Goal: Task Accomplishment & Management: Complete application form

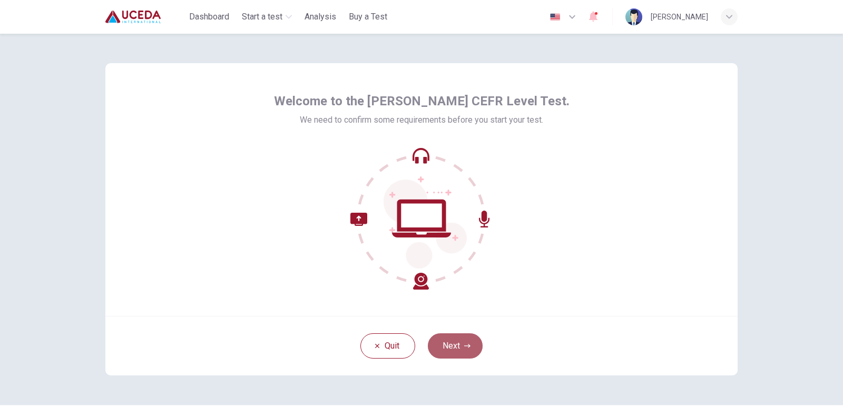
click at [460, 343] on button "Next" at bounding box center [455, 345] width 55 height 25
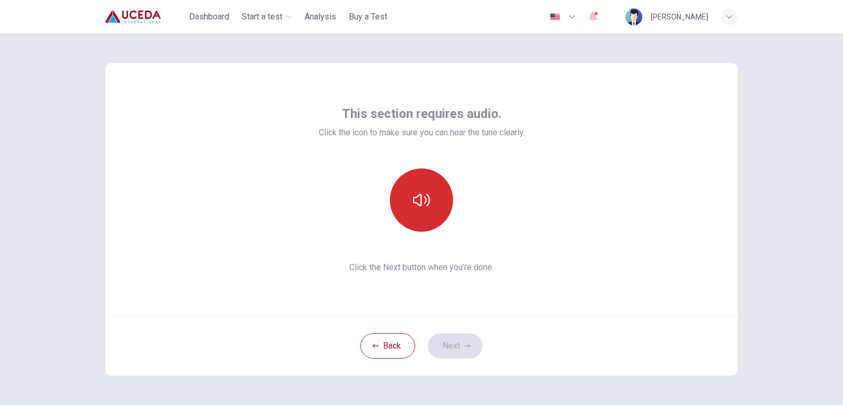
click at [432, 226] on button "button" at bounding box center [421, 200] width 63 height 63
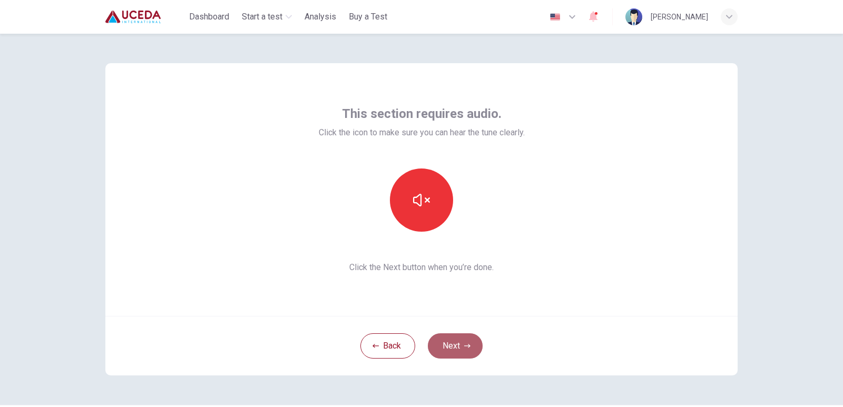
click at [448, 340] on button "Next" at bounding box center [455, 345] width 55 height 25
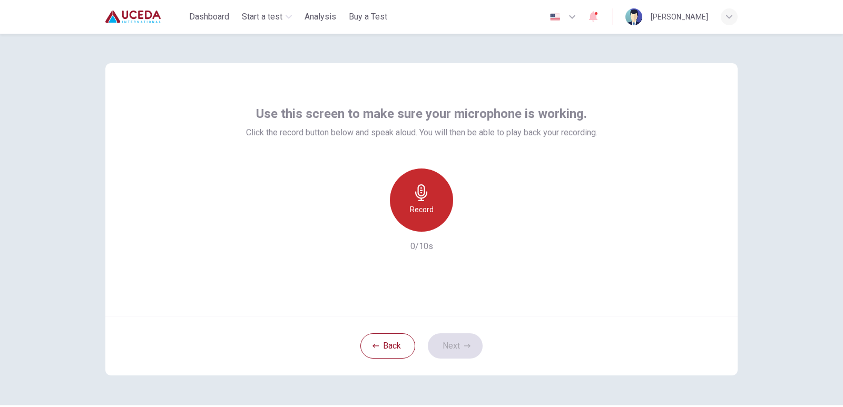
click at [397, 196] on div "Record" at bounding box center [421, 200] width 63 height 63
click at [441, 319] on div "Back Next" at bounding box center [421, 346] width 632 height 60
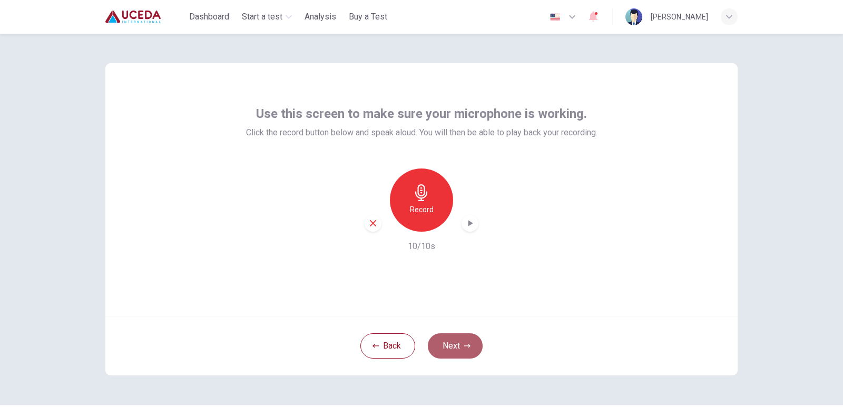
click at [449, 344] on button "Next" at bounding box center [455, 345] width 55 height 25
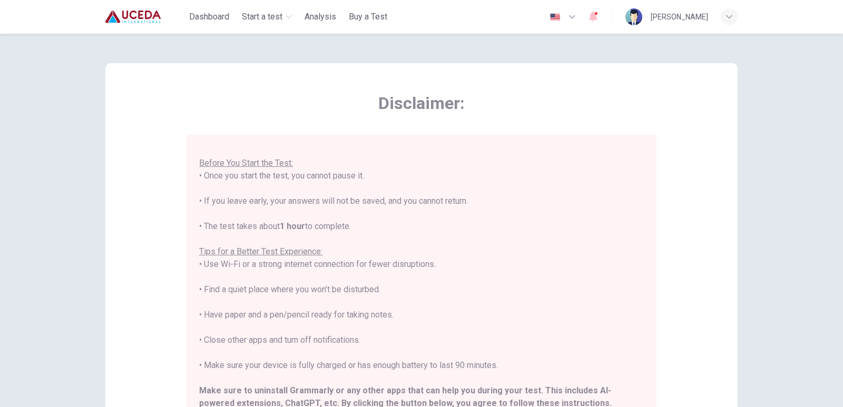
scroll to position [101, 0]
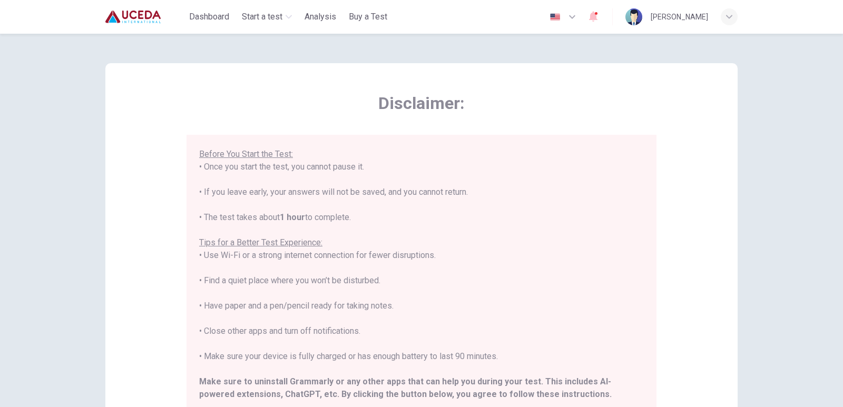
click at [623, 279] on div "****IMPORTANT: You cannot change the language during the test.**** Please choos…" at bounding box center [421, 236] width 445 height 379
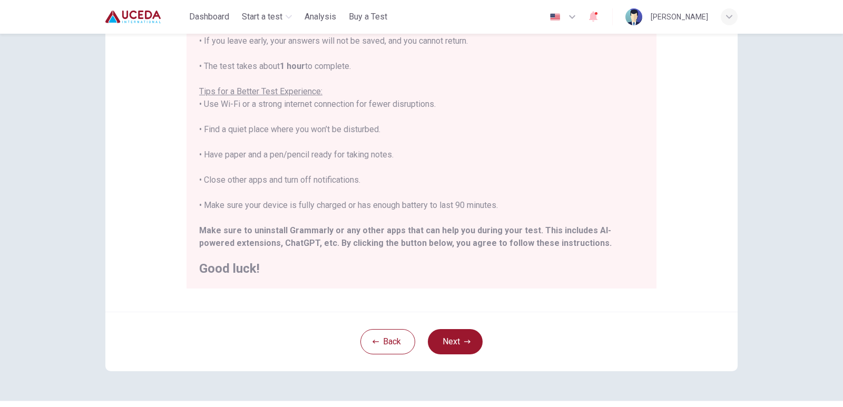
scroll to position [179, 0]
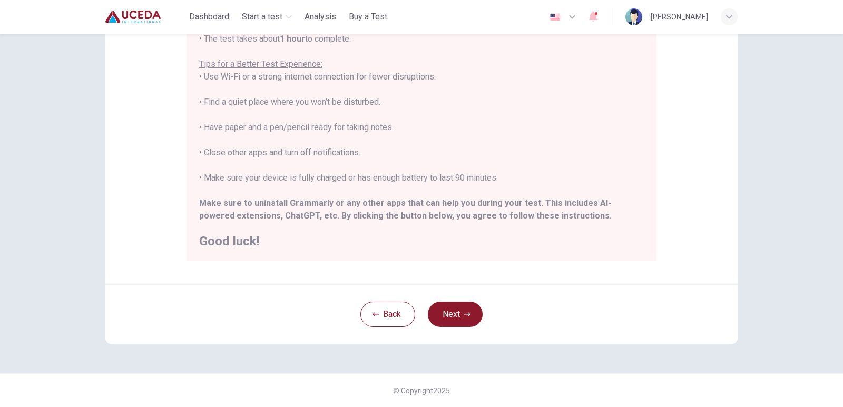
click at [456, 307] on button "Next" at bounding box center [455, 314] width 55 height 25
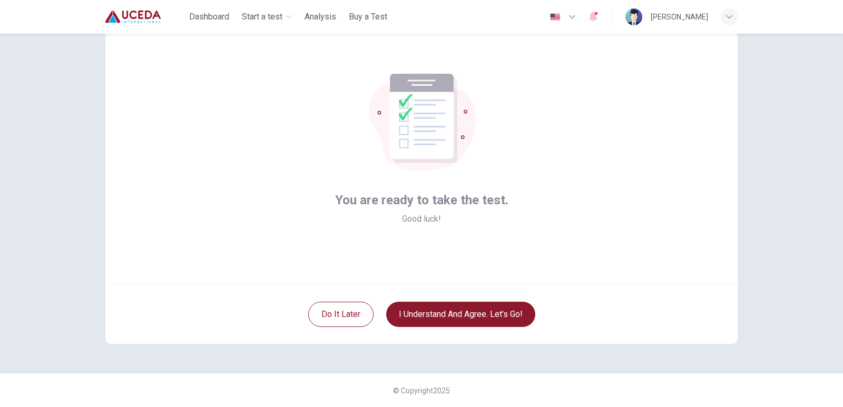
scroll to position [32, 0]
click at [456, 318] on button "I understand and agree. Let’s go!" at bounding box center [460, 314] width 149 height 25
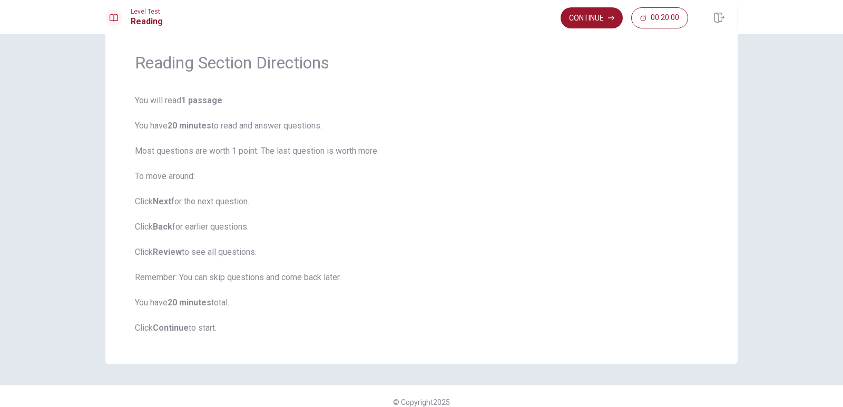
scroll to position [44, 0]
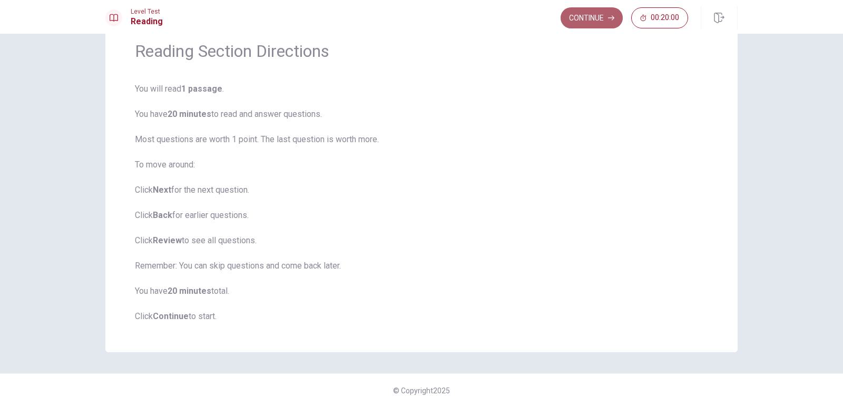
click at [582, 13] on button "Continue" at bounding box center [591, 17] width 62 height 21
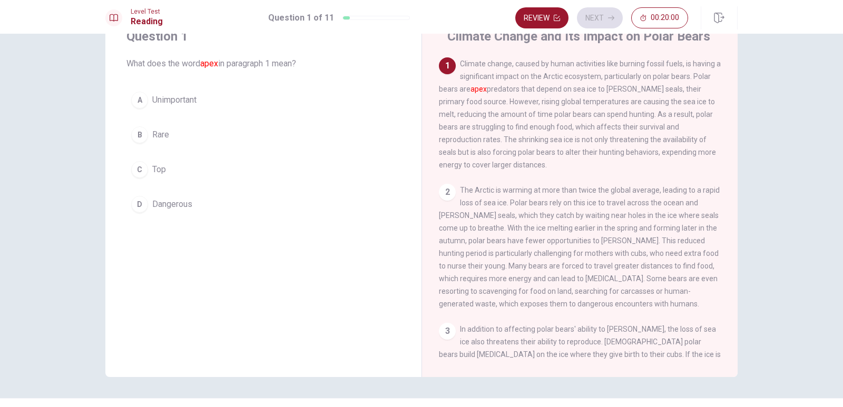
click at [582, 13] on div "Review Next 00:20:00" at bounding box center [601, 17] width 173 height 21
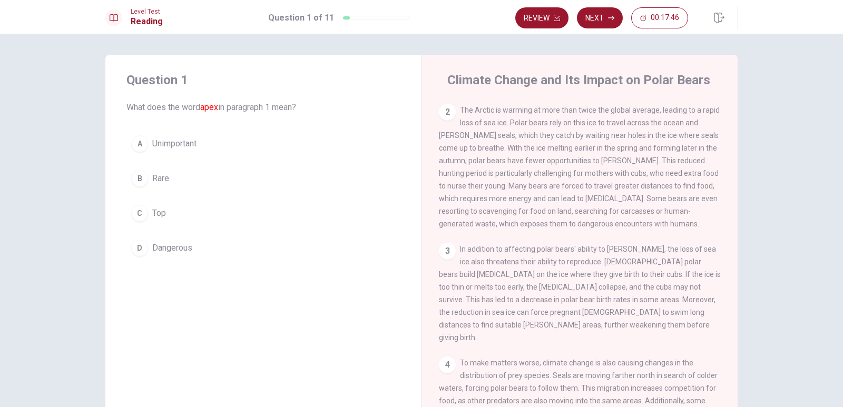
scroll to position [0, 0]
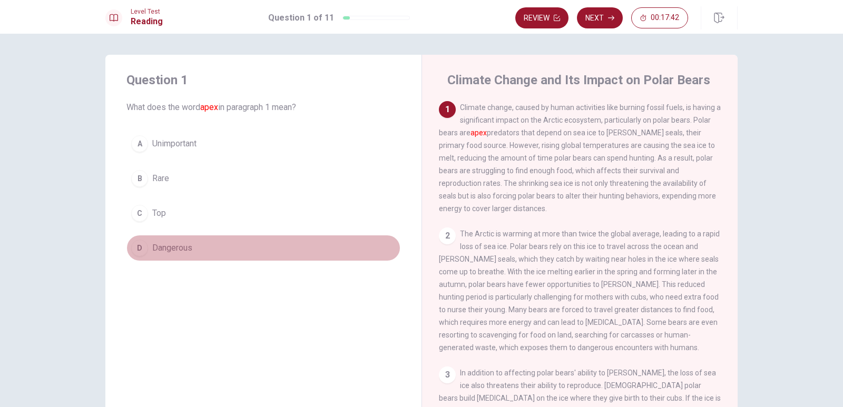
click at [136, 246] on div "D" at bounding box center [139, 248] width 17 height 17
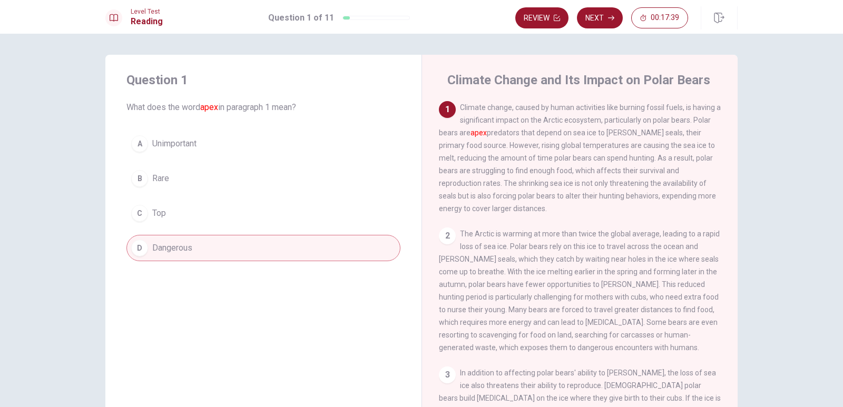
click at [467, 123] on span "Climate change, caused by human activities like burning fossil fuels, is having…" at bounding box center [580, 158] width 282 height 110
click at [597, 14] on button "Next" at bounding box center [600, 17] width 46 height 21
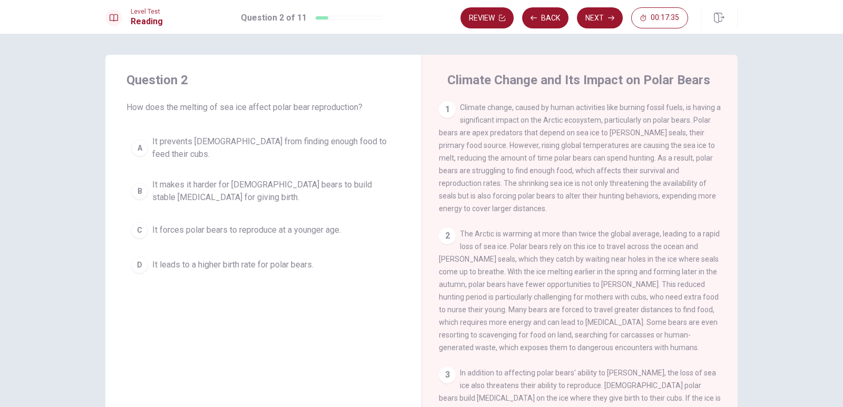
drag, startPoint x: 597, startPoint y: 15, endPoint x: 574, endPoint y: 51, distance: 42.7
click at [574, 51] on div "Level Test Reading Question 2 of 11 Review Back Next 00:17:35 Question 2 of 11 …" at bounding box center [421, 203] width 843 height 407
click at [557, 190] on span "Climate change, caused by human activities like burning fossil fuels, is having…" at bounding box center [580, 158] width 282 height 110
click at [732, 265] on div "Climate Change and Its Impact on Polar Bears 1 Climate change, caused by human …" at bounding box center [579, 238] width 316 height 366
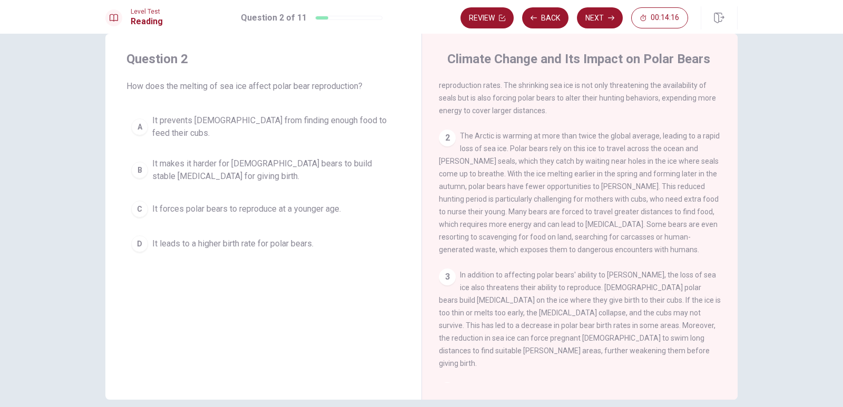
scroll to position [82, 0]
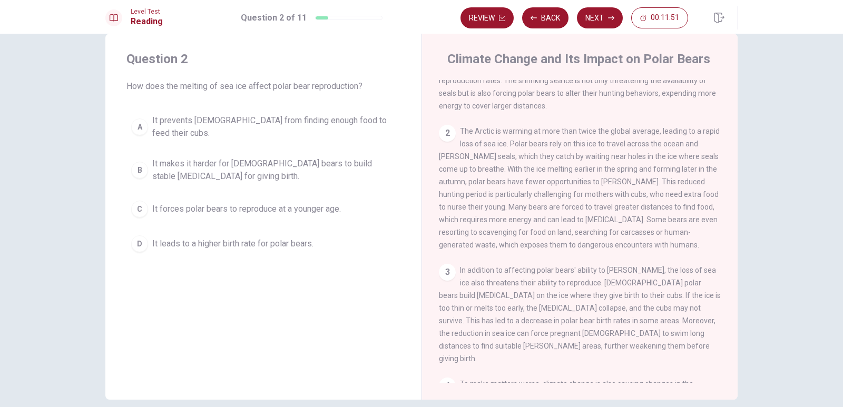
click at [141, 121] on div "A" at bounding box center [139, 127] width 17 height 17
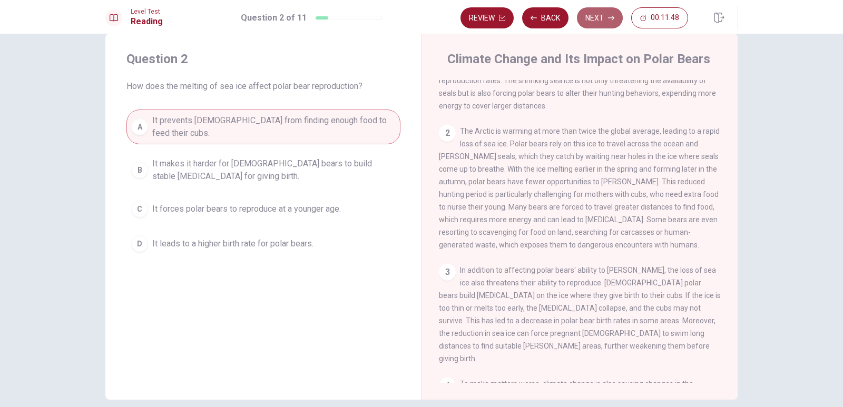
click at [580, 13] on button "Next" at bounding box center [600, 17] width 46 height 21
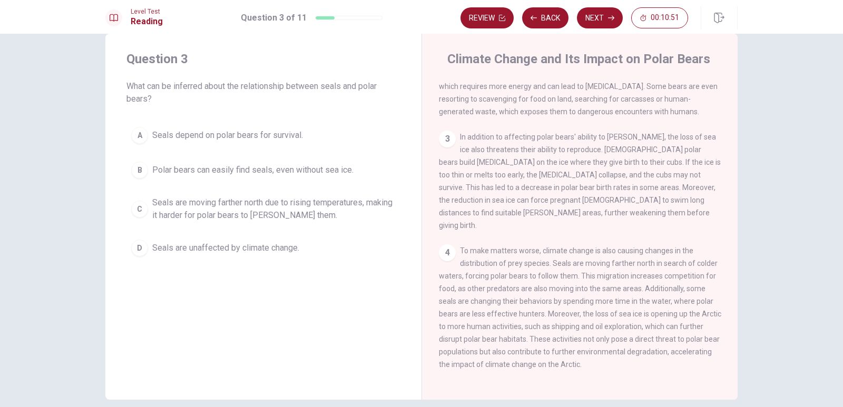
scroll to position [246, 0]
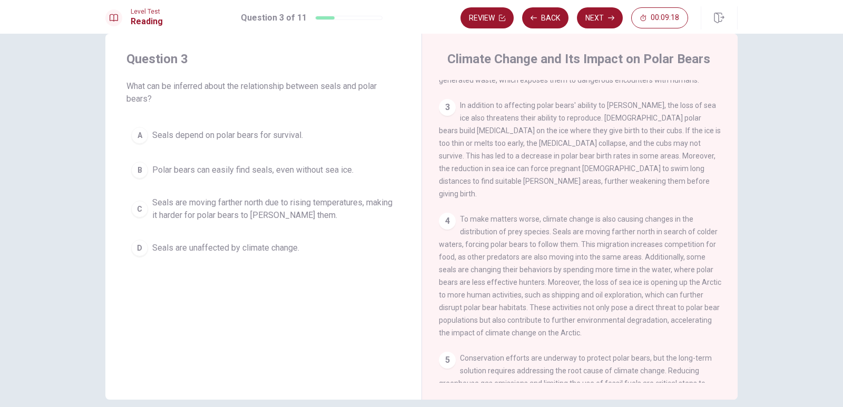
click at [134, 211] on div "C" at bounding box center [139, 209] width 17 height 17
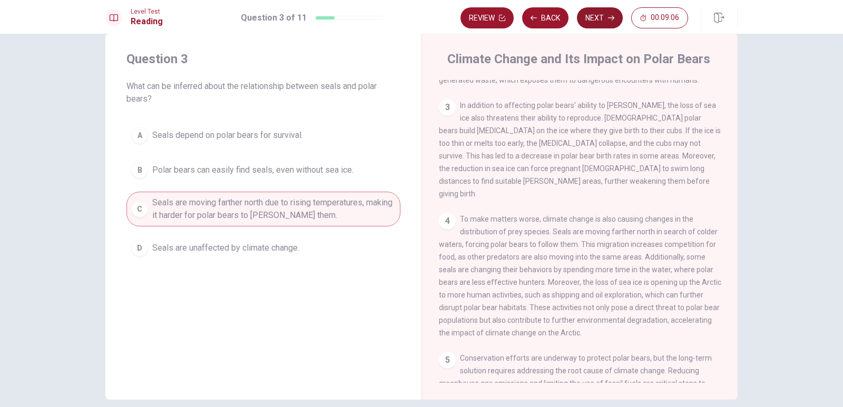
click at [606, 22] on button "Next" at bounding box center [600, 17] width 46 height 21
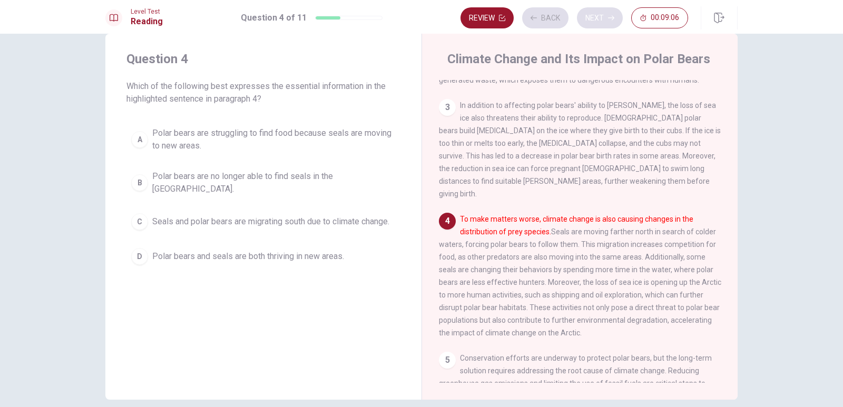
scroll to position [314, 0]
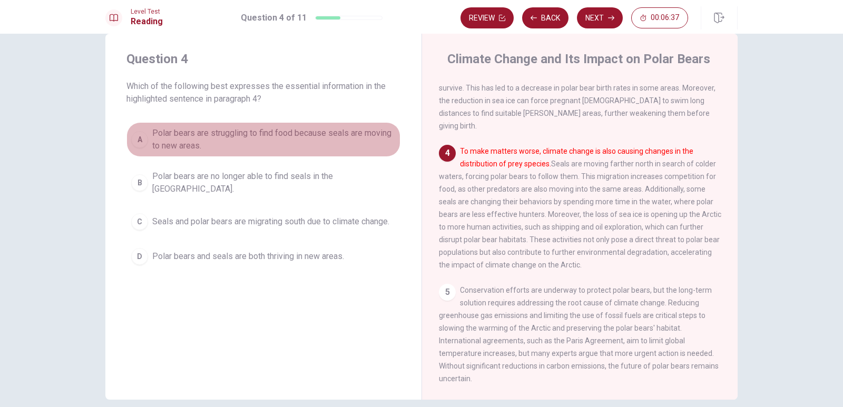
click at [340, 132] on span "Polar bears are struggling to find food because seals are moving to new areas." at bounding box center [273, 139] width 243 height 25
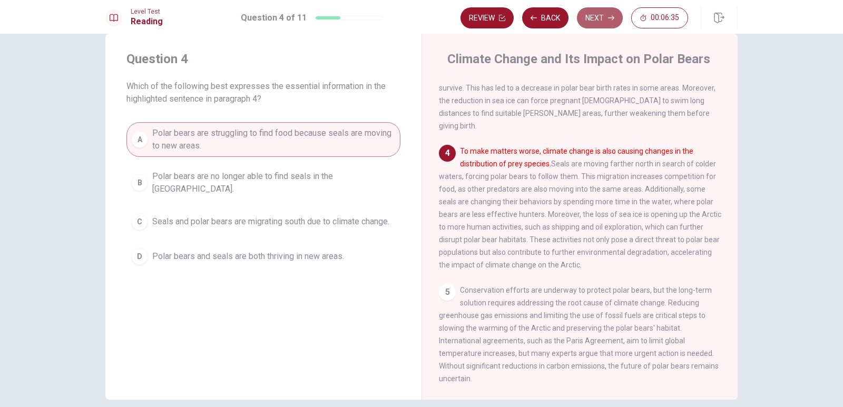
click at [590, 24] on button "Next" at bounding box center [600, 17] width 46 height 21
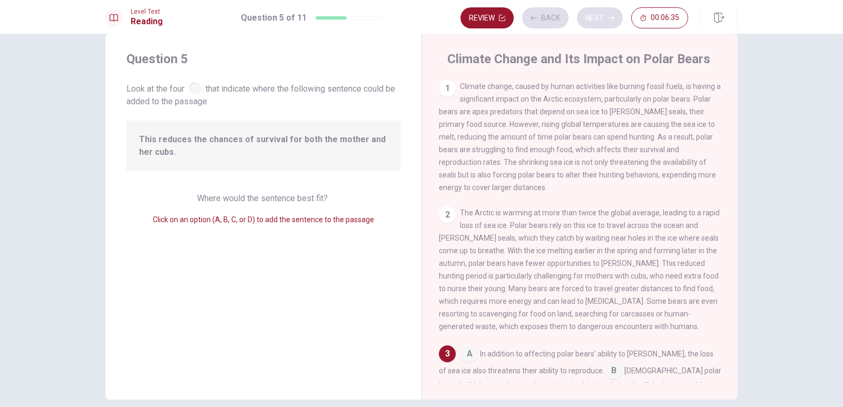
scroll to position [183, 0]
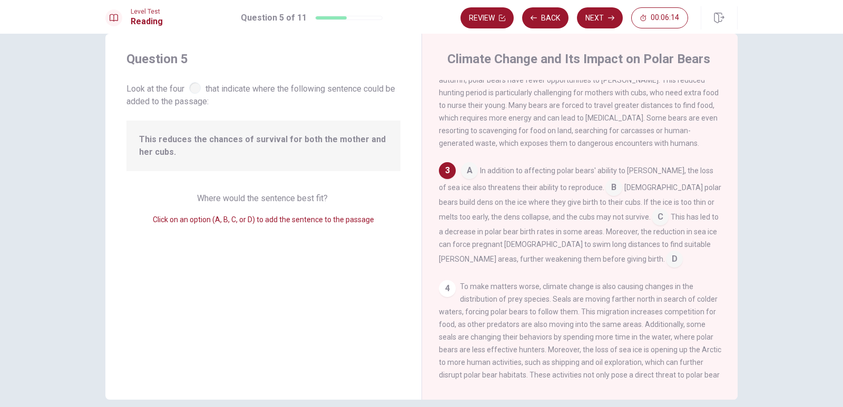
click at [384, 182] on div "Question 5 Look at the four that indicate where the following sentence could be…" at bounding box center [263, 217] width 316 height 366
click at [552, 221] on span "[DEMOGRAPHIC_DATA] polar bears build dens on the ice where they give birth to t…" at bounding box center [580, 202] width 282 height 38
click at [605, 194] on input at bounding box center [613, 188] width 17 height 17
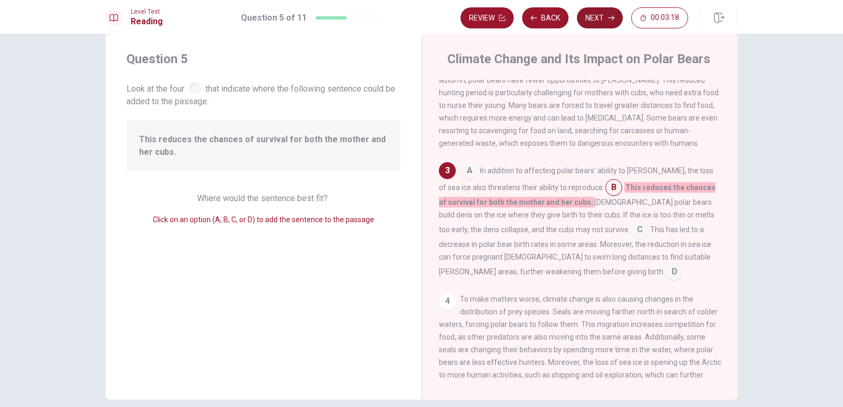
click at [584, 17] on button "Next" at bounding box center [600, 17] width 46 height 21
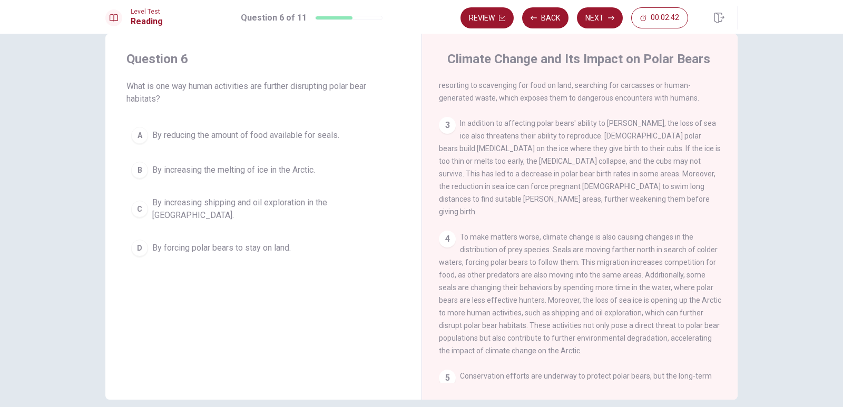
scroll to position [328, 0]
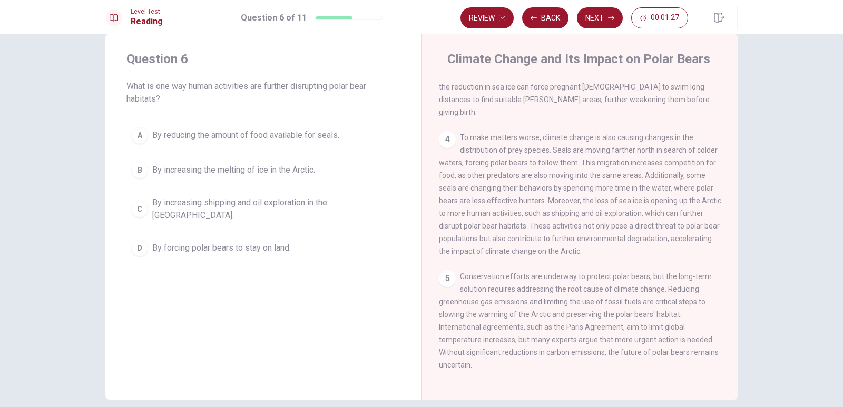
click at [134, 206] on div "C" at bounding box center [139, 209] width 17 height 17
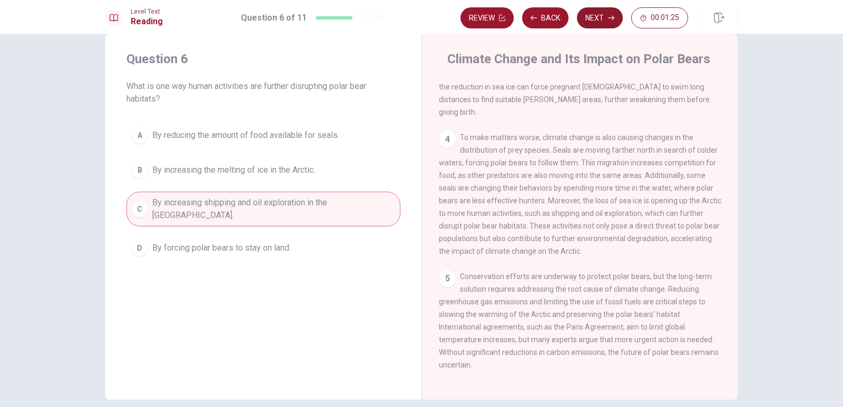
click at [601, 20] on button "Next" at bounding box center [600, 17] width 46 height 21
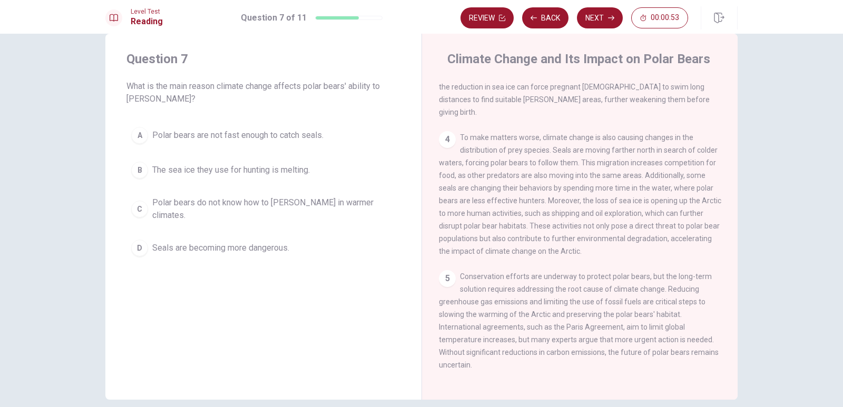
click at [144, 174] on div "B" at bounding box center [139, 170] width 17 height 17
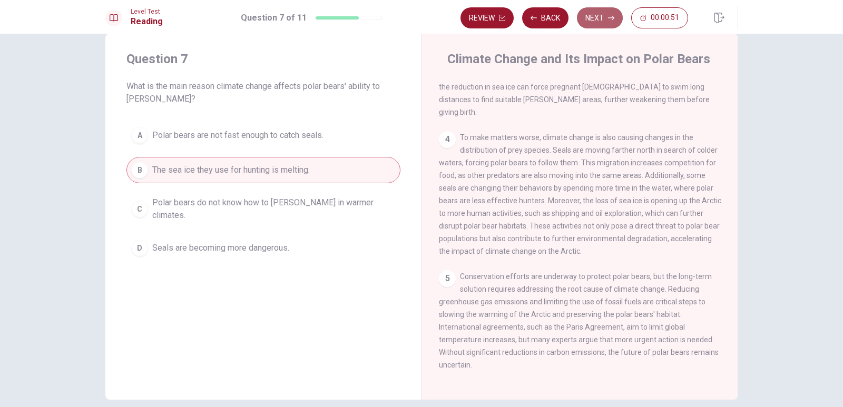
click at [588, 21] on button "Next" at bounding box center [600, 17] width 46 height 21
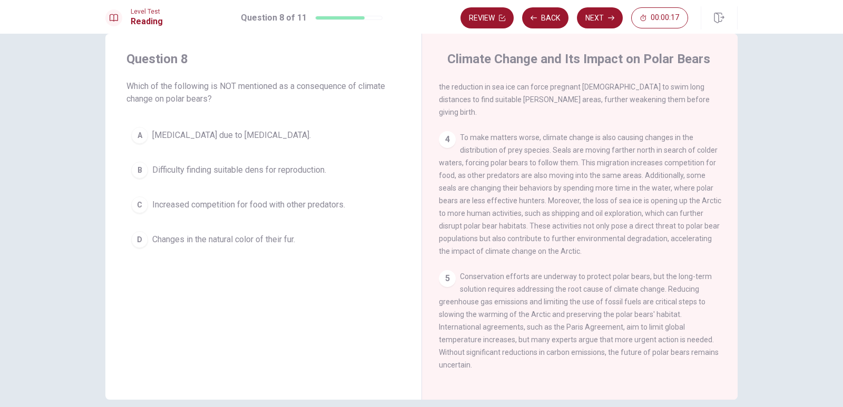
click at [139, 245] on div "D" at bounding box center [139, 239] width 17 height 17
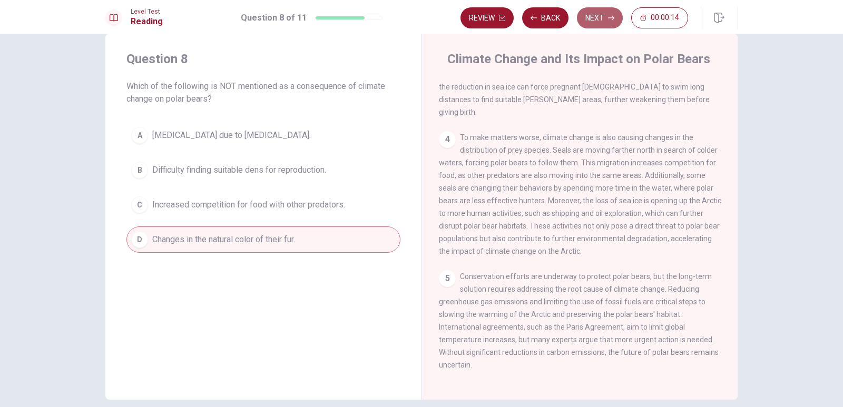
click at [598, 21] on button "Next" at bounding box center [600, 17] width 46 height 21
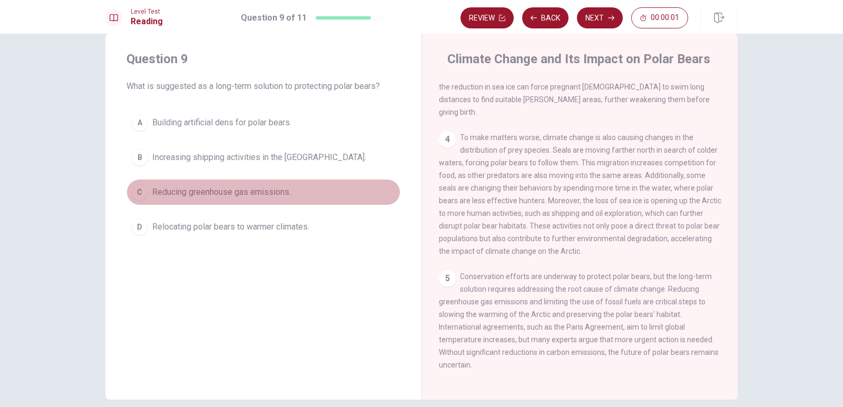
click at [137, 192] on div "C" at bounding box center [139, 192] width 17 height 17
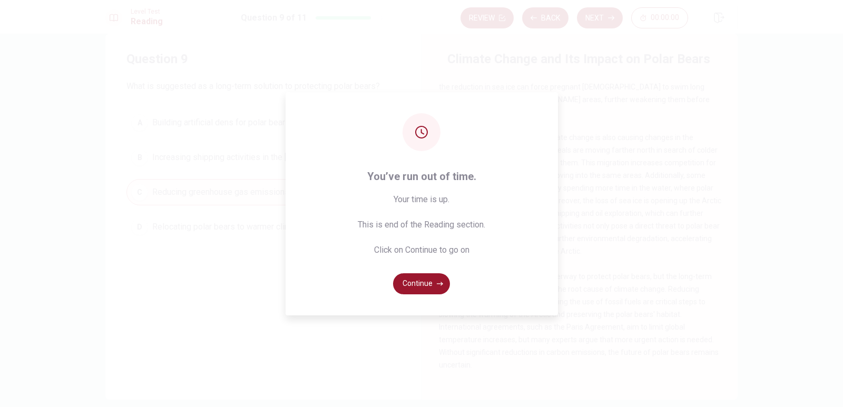
click at [604, 19] on div "You’ve run out of time. Your time is up. This is end of the Reading section. Cl…" at bounding box center [421, 203] width 843 height 407
click at [439, 278] on button "Continue" at bounding box center [421, 283] width 57 height 21
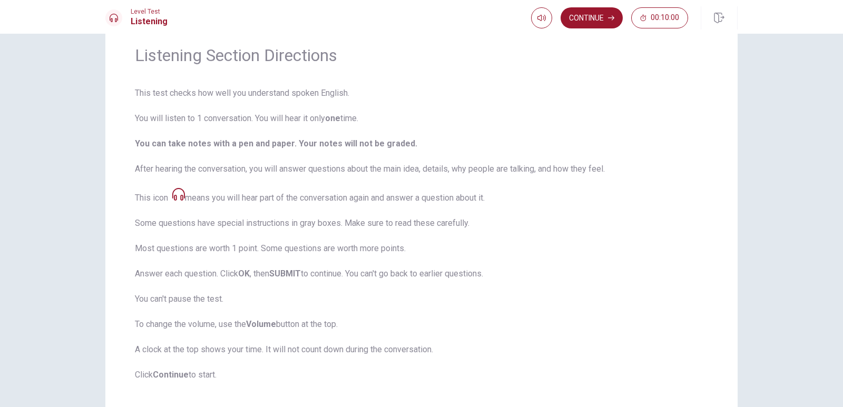
scroll to position [36, 0]
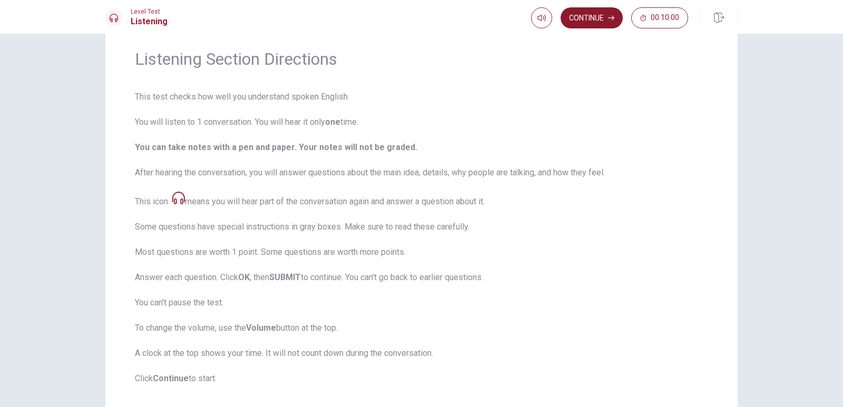
click at [606, 11] on button "Continue" at bounding box center [591, 17] width 62 height 21
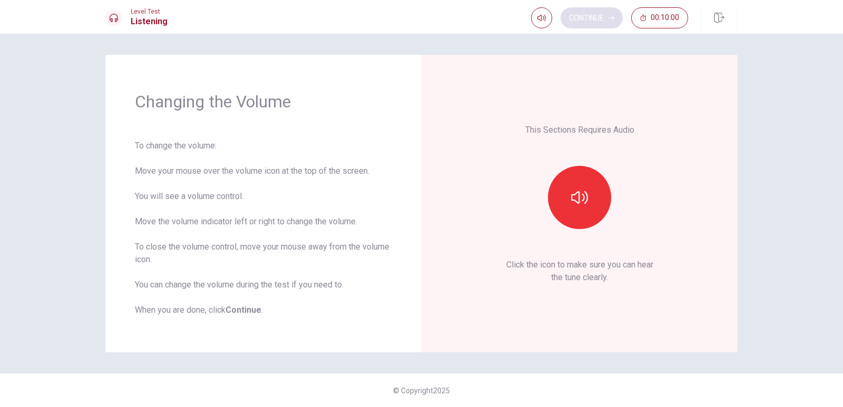
scroll to position [0, 0]
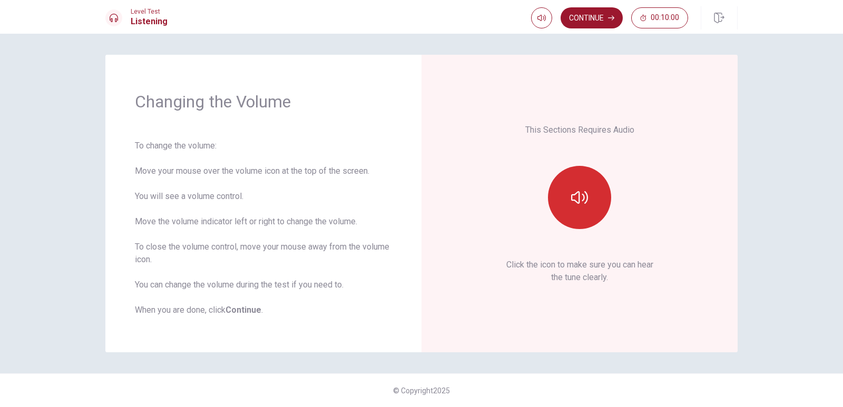
click at [601, 208] on button "button" at bounding box center [579, 197] width 63 height 63
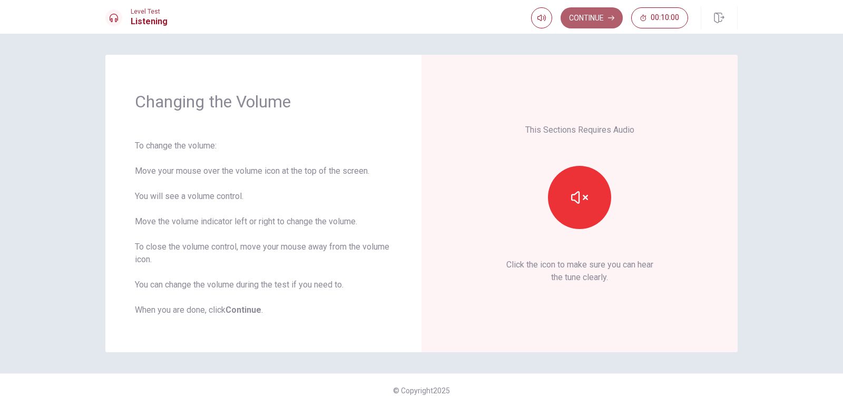
click at [590, 23] on button "Continue" at bounding box center [591, 17] width 62 height 21
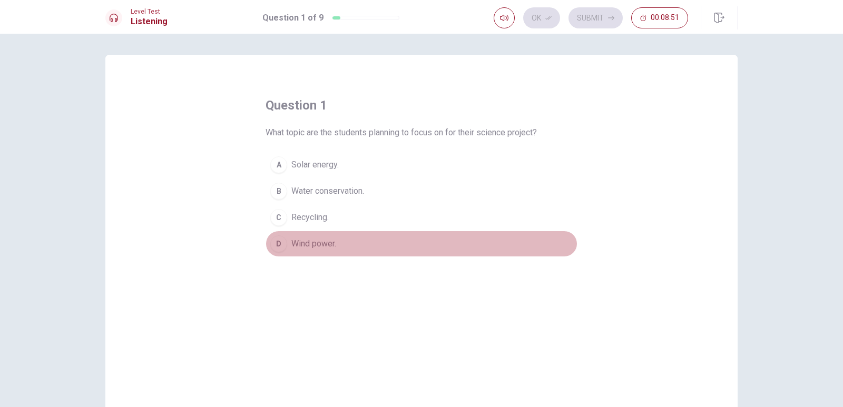
click at [278, 248] on div "D" at bounding box center [278, 243] width 17 height 17
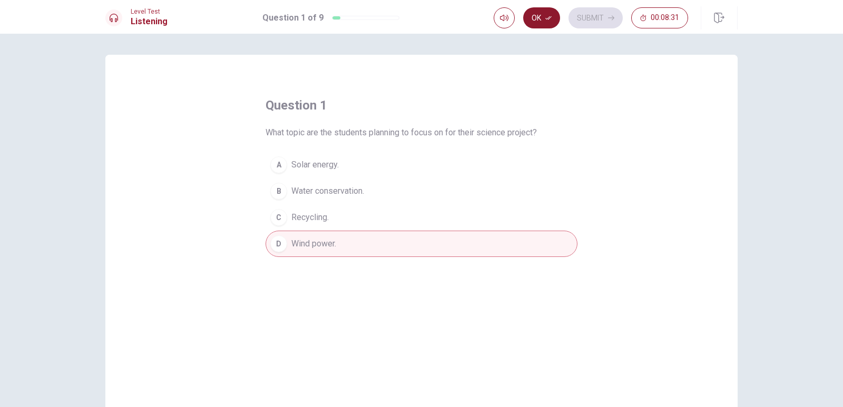
click at [551, 22] on button "Ok" at bounding box center [541, 17] width 37 height 21
click at [585, 23] on button "Submit" at bounding box center [595, 17] width 54 height 21
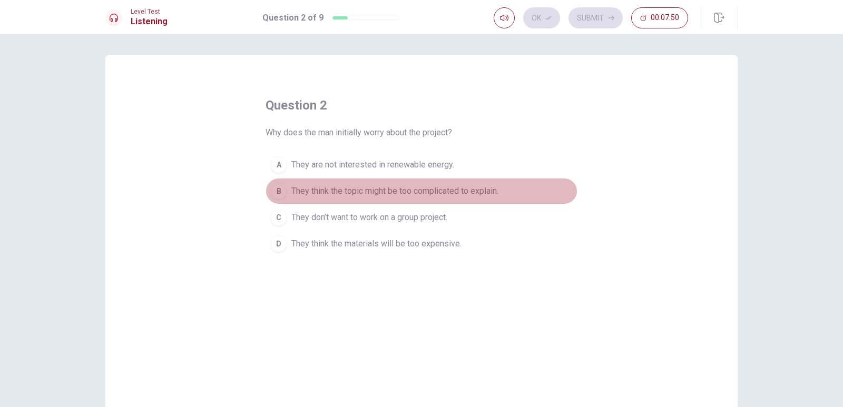
click at [279, 195] on div "B" at bounding box center [278, 191] width 17 height 17
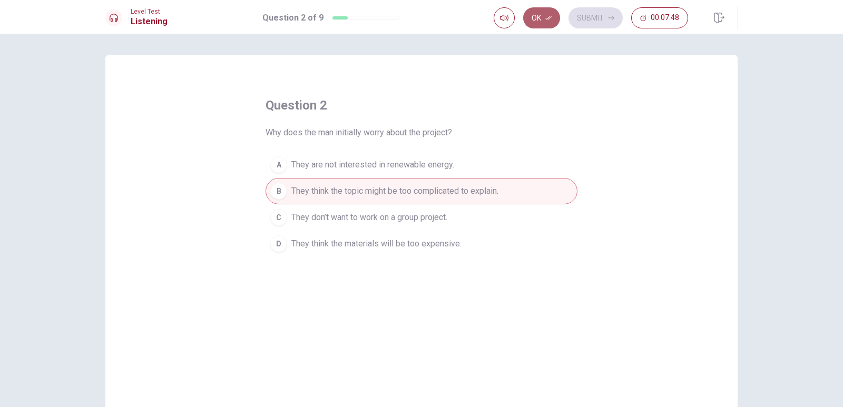
click at [540, 22] on button "Ok" at bounding box center [541, 17] width 37 height 21
click at [586, 22] on button "Submit" at bounding box center [595, 17] width 54 height 21
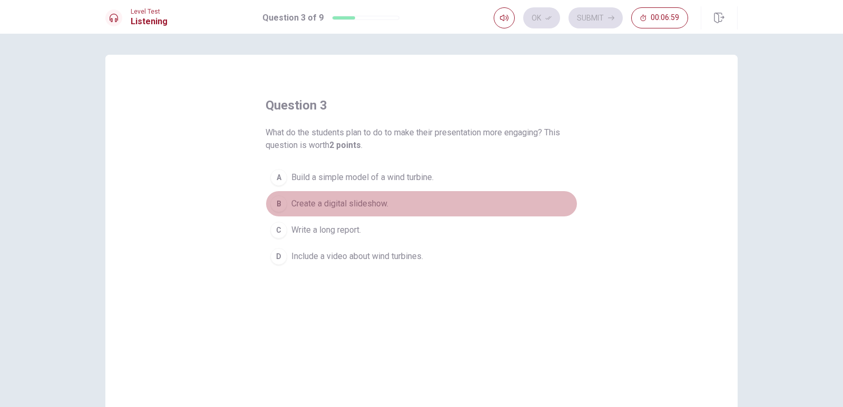
click at [292, 211] on button "B Create a digital slideshow." at bounding box center [421, 204] width 312 height 26
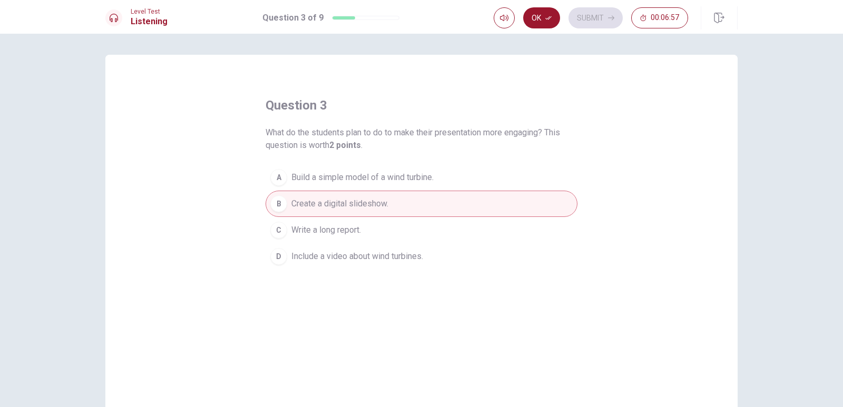
click at [281, 188] on button "A Build a simple model of a wind turbine." at bounding box center [421, 177] width 312 height 26
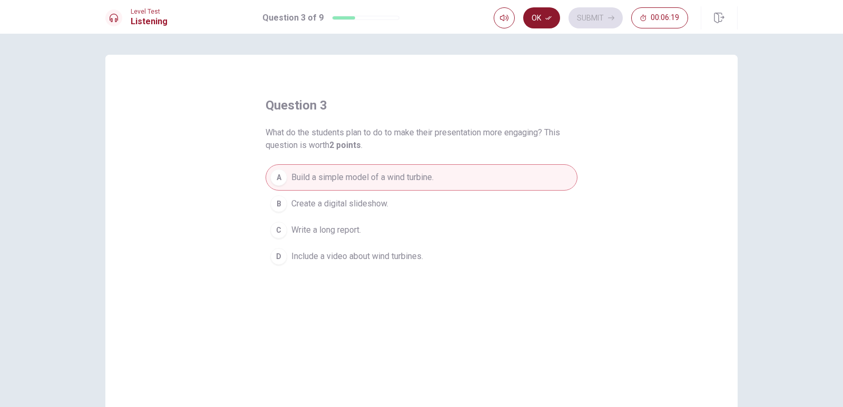
click at [539, 26] on button "Ok" at bounding box center [541, 17] width 37 height 21
click at [608, 19] on icon "button" at bounding box center [611, 18] width 6 height 6
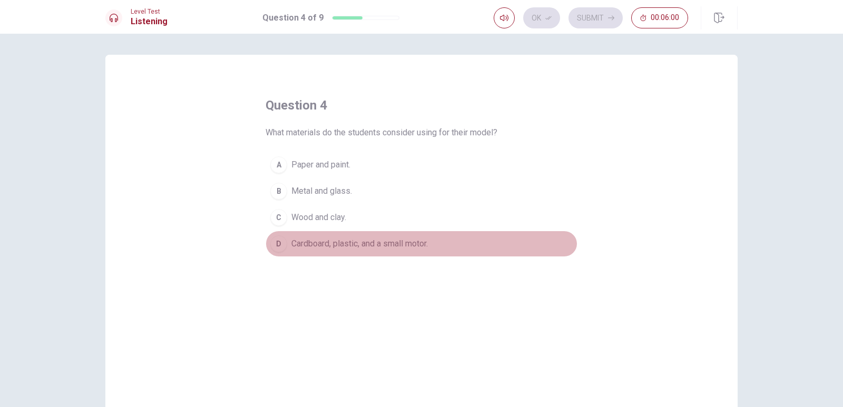
click at [273, 249] on div "D" at bounding box center [278, 243] width 17 height 17
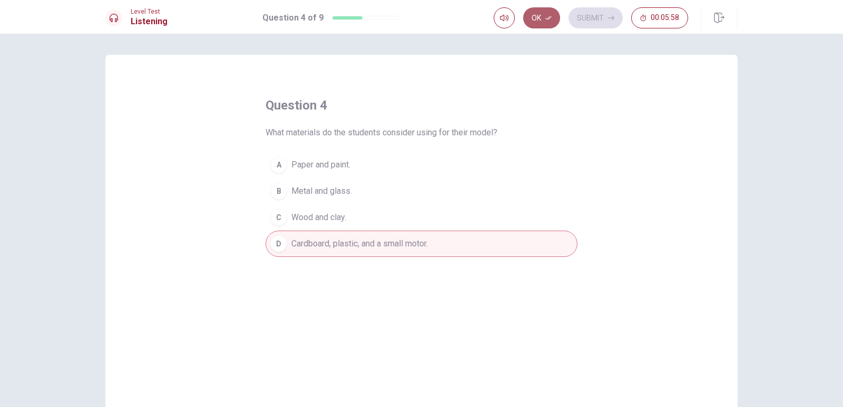
click at [548, 25] on button "Ok" at bounding box center [541, 17] width 37 height 21
click at [589, 12] on button "Submit" at bounding box center [595, 17] width 54 height 21
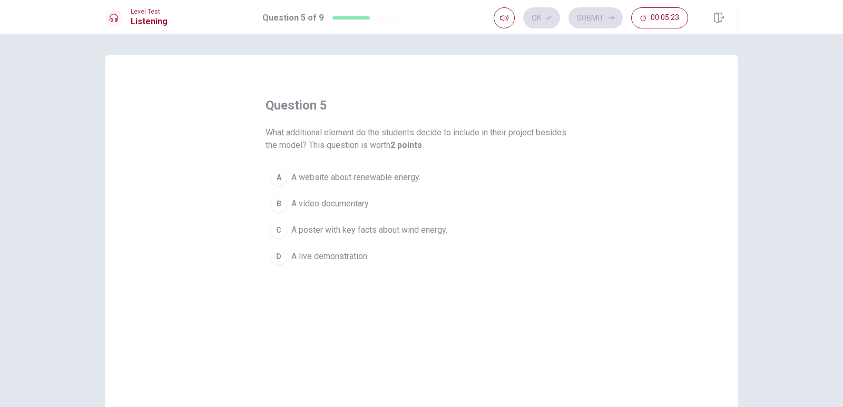
click at [457, 102] on div "question 5 What additional element do the students decide to include in their p…" at bounding box center [421, 183] width 312 height 173
click at [278, 233] on div "C" at bounding box center [278, 230] width 17 height 17
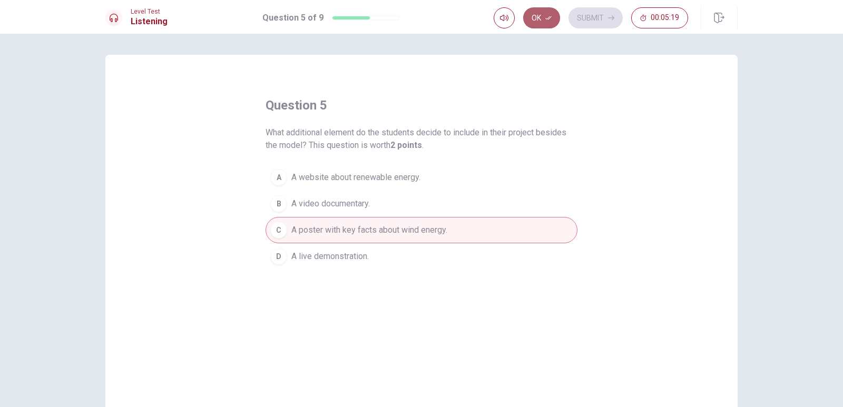
click at [546, 13] on button "Ok" at bounding box center [541, 17] width 37 height 21
click at [585, 21] on button "Submit" at bounding box center [595, 17] width 54 height 21
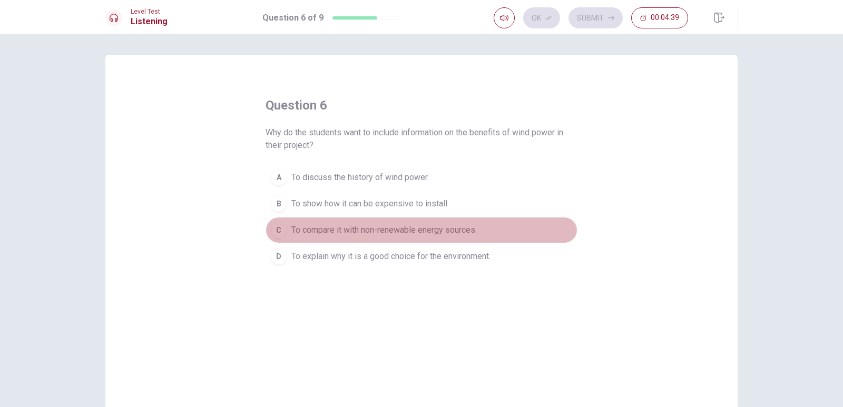
click at [279, 226] on div "C" at bounding box center [278, 230] width 17 height 17
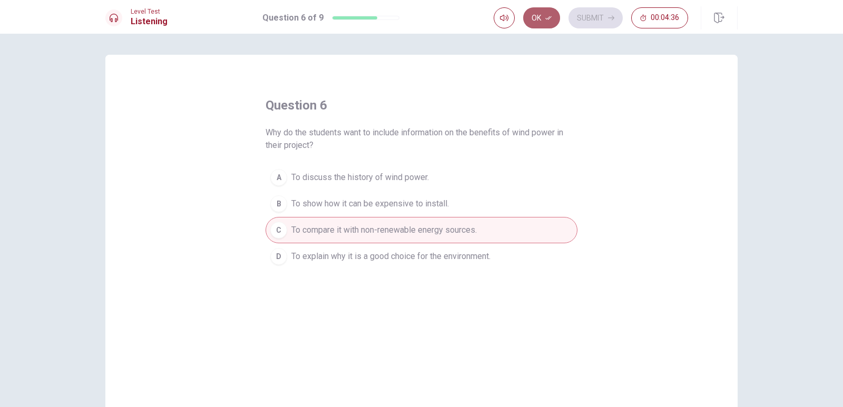
click at [544, 14] on button "Ok" at bounding box center [541, 17] width 37 height 21
click at [325, 200] on span "To show how it can be expensive to install." at bounding box center [369, 204] width 157 height 13
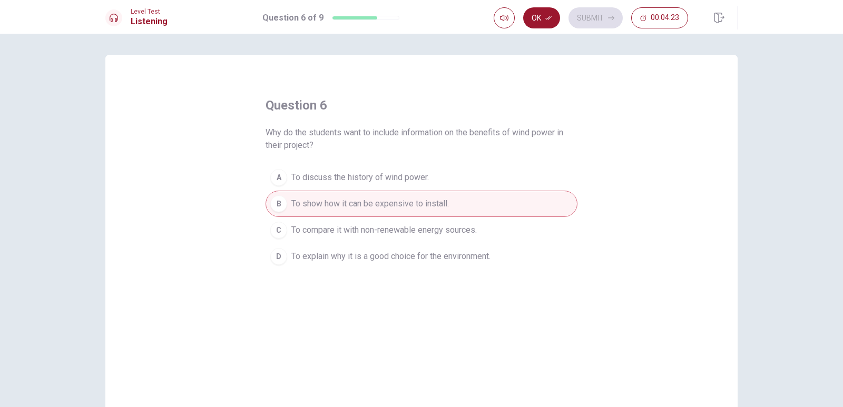
click at [315, 236] on button "C To compare it with non-renewable energy sources." at bounding box center [421, 230] width 312 height 26
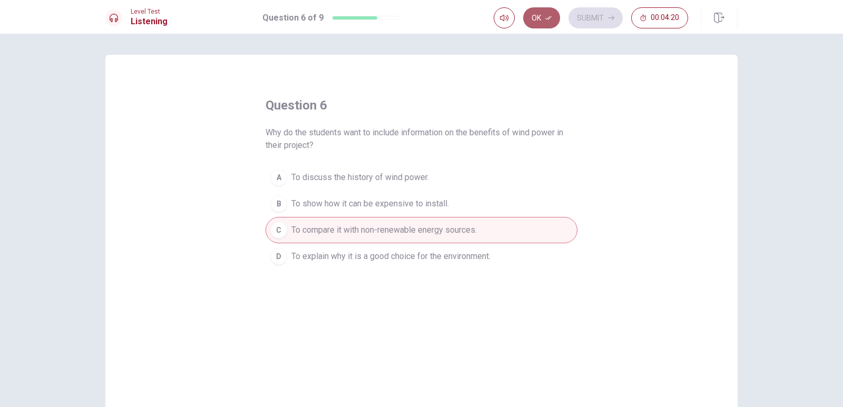
click at [550, 13] on button "Ok" at bounding box center [541, 17] width 37 height 21
click at [588, 16] on button "Submit" at bounding box center [595, 17] width 54 height 21
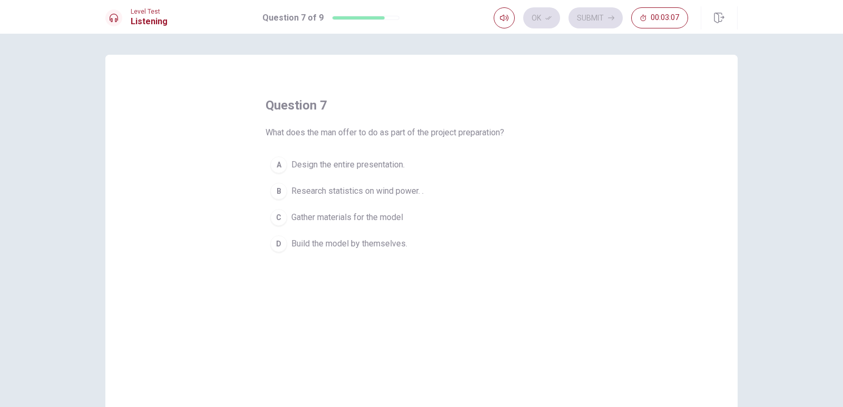
click at [280, 190] on div "B" at bounding box center [278, 191] width 17 height 17
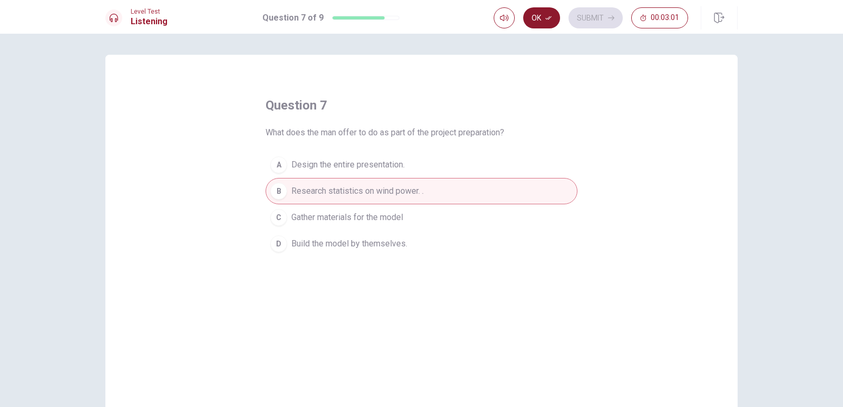
click at [541, 22] on button "Ok" at bounding box center [541, 17] width 37 height 21
click at [578, 17] on button "Submit" at bounding box center [595, 17] width 54 height 21
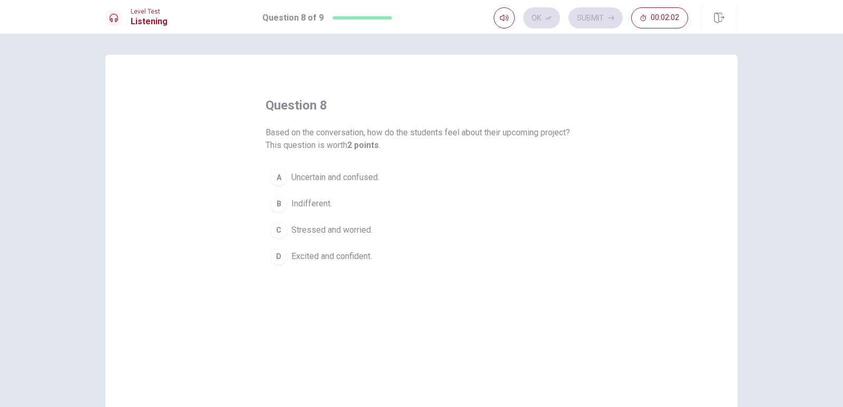
click at [282, 261] on div "D" at bounding box center [278, 256] width 17 height 17
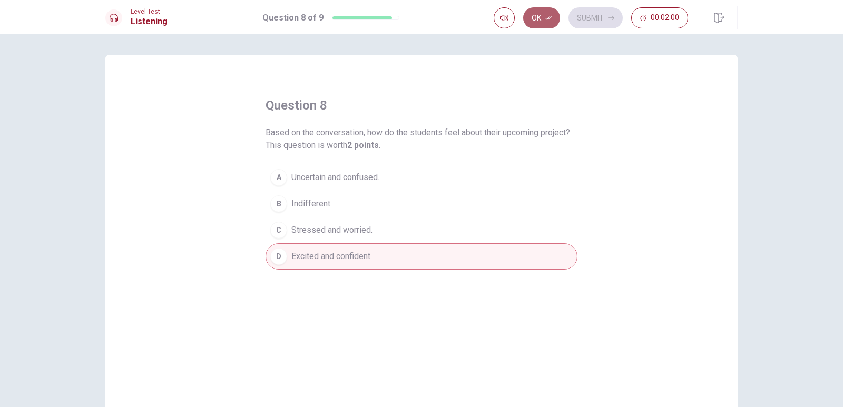
click at [540, 14] on button "Ok" at bounding box center [541, 17] width 37 height 21
click at [581, 21] on button "Submit" at bounding box center [595, 17] width 54 height 21
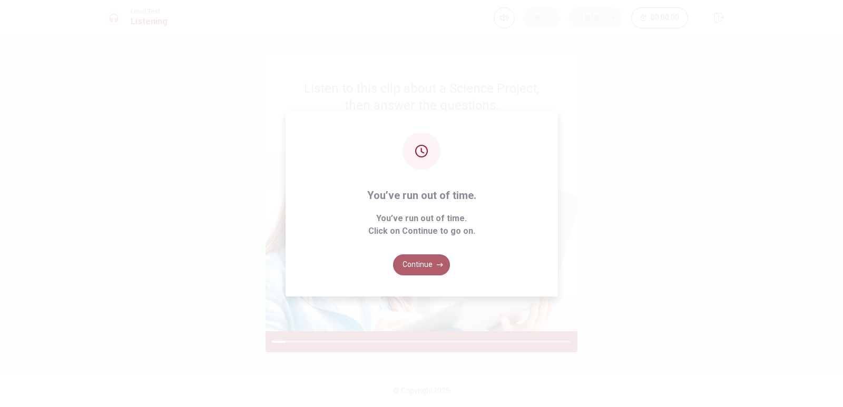
click at [429, 270] on button "Continue" at bounding box center [421, 264] width 57 height 21
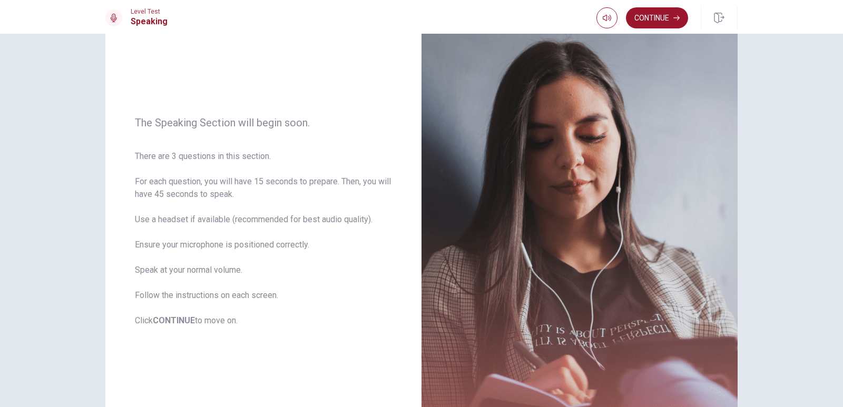
scroll to position [66, 0]
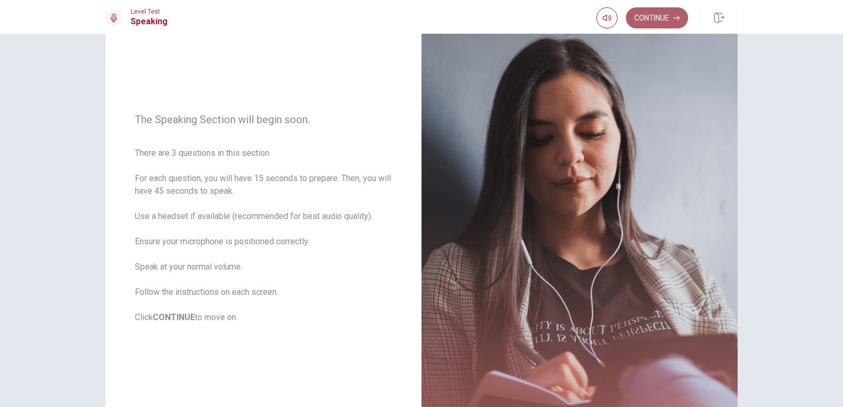
click at [658, 13] on button "Continue" at bounding box center [657, 17] width 62 height 21
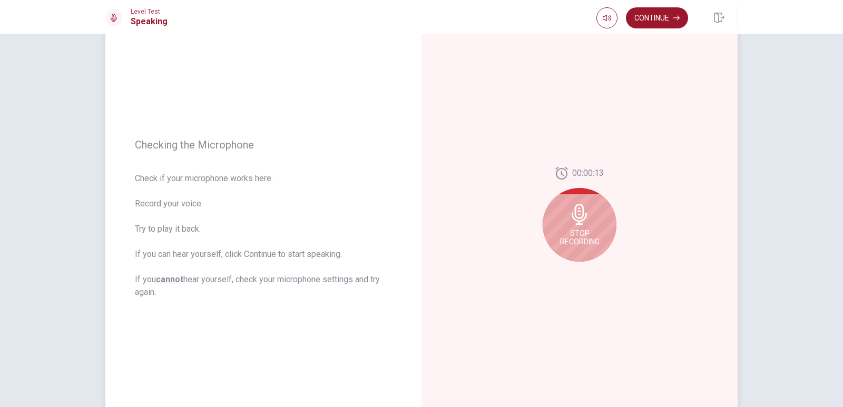
click at [578, 213] on icon at bounding box center [579, 214] width 21 height 21
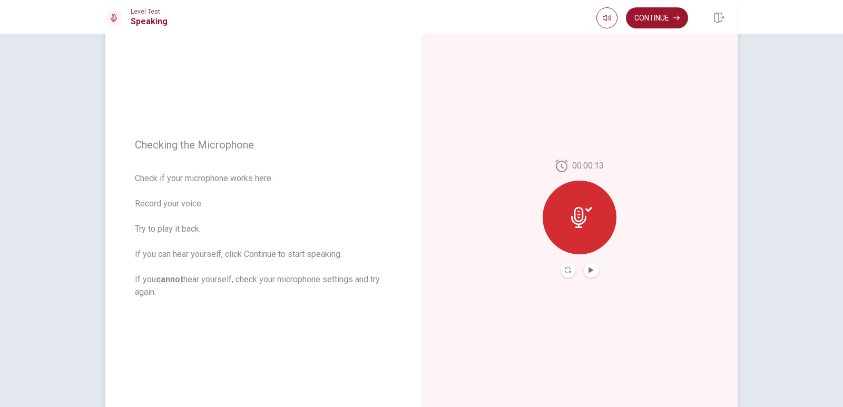
click at [597, 231] on div at bounding box center [579, 218] width 74 height 74
click at [594, 268] on button "Play Audio" at bounding box center [591, 270] width 15 height 15
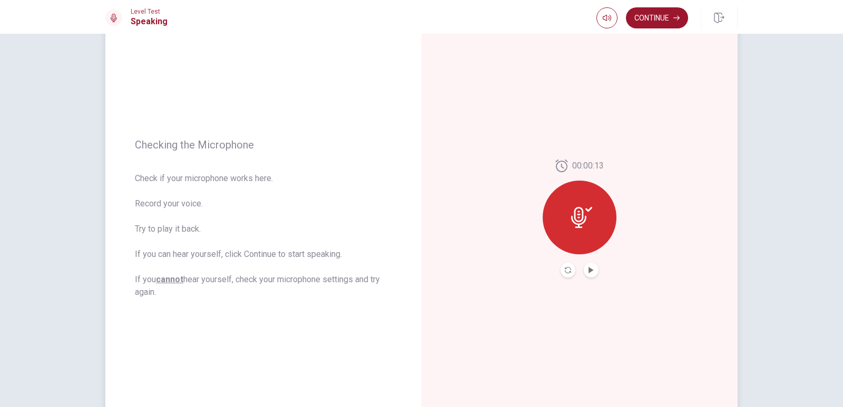
click at [571, 209] on icon at bounding box center [581, 217] width 21 height 21
click at [567, 267] on button "Record Again" at bounding box center [567, 270] width 15 height 15
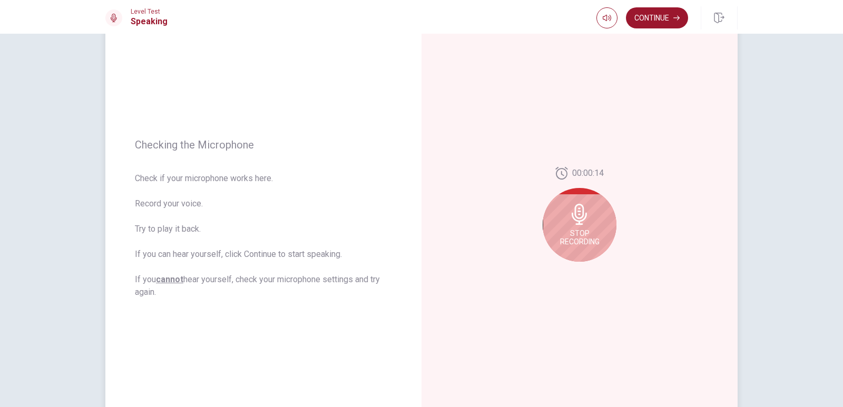
click at [583, 208] on icon at bounding box center [579, 214] width 21 height 21
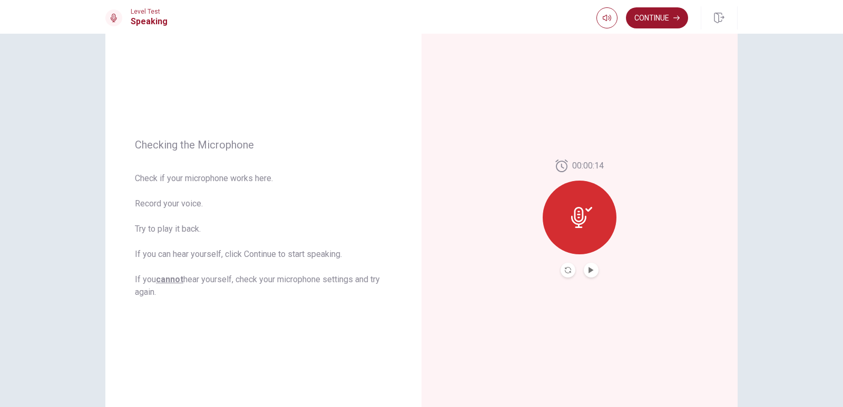
click at [564, 263] on button "Record Again" at bounding box center [567, 270] width 15 height 15
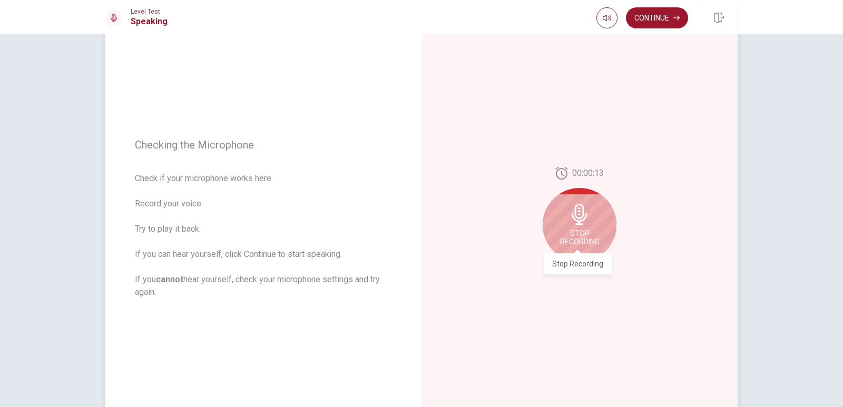
click at [570, 230] on span "Stop Recording" at bounding box center [580, 237] width 40 height 17
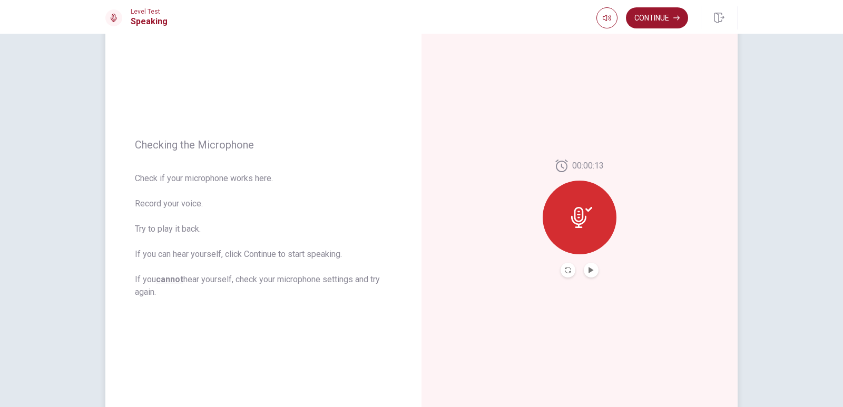
click at [570, 230] on div at bounding box center [579, 218] width 74 height 74
click at [566, 267] on button "Record Again" at bounding box center [567, 270] width 15 height 15
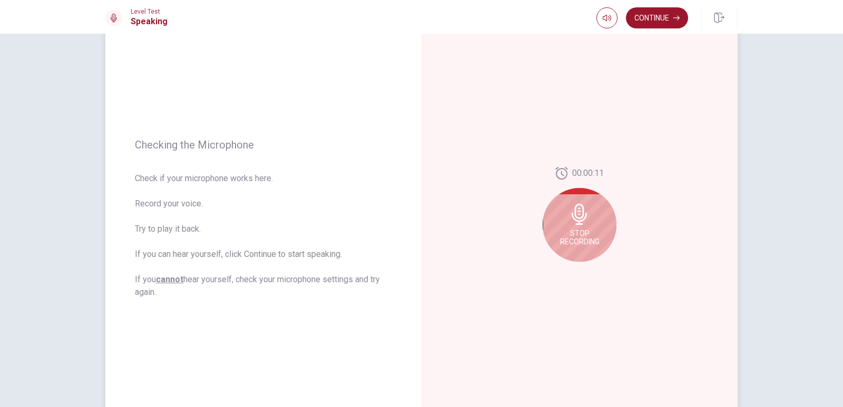
click at [565, 193] on div "Stop Recording" at bounding box center [579, 225] width 74 height 74
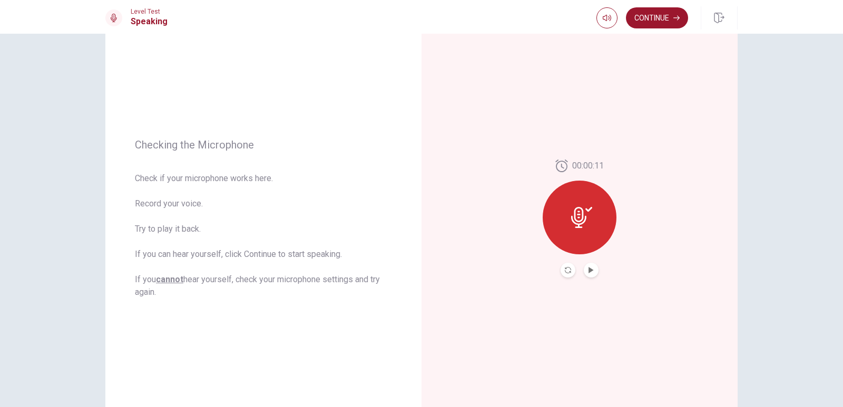
click at [584, 271] on button "Play Audio" at bounding box center [591, 270] width 15 height 15
click at [570, 273] on button "Record Again" at bounding box center [567, 270] width 15 height 15
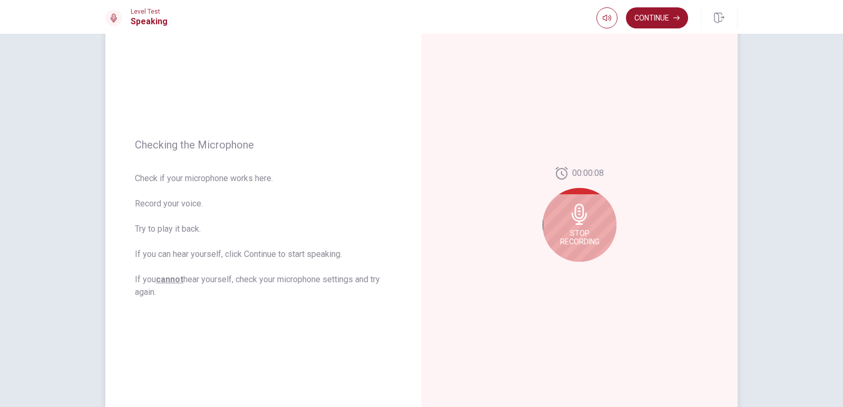
click at [571, 198] on div "Stop Recording" at bounding box center [579, 225] width 74 height 74
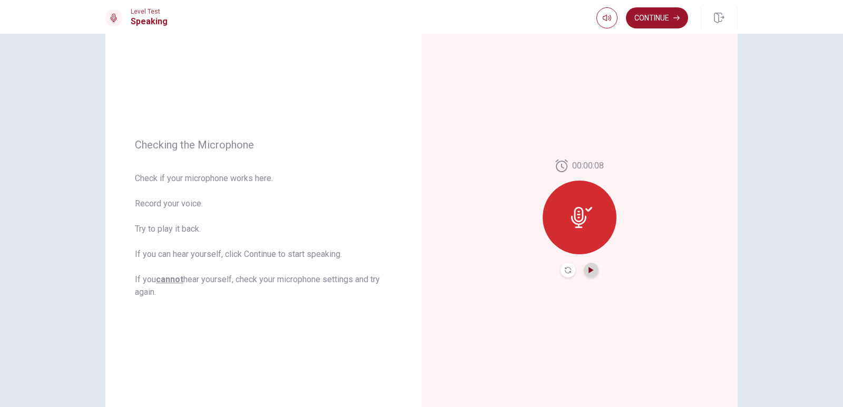
click at [588, 270] on icon "Play Audio" at bounding box center [591, 270] width 6 height 6
click at [565, 271] on icon "Record Again" at bounding box center [568, 270] width 6 height 6
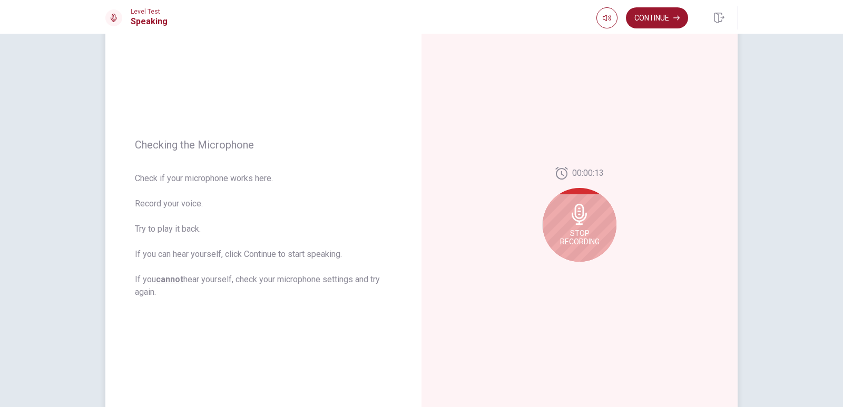
click at [575, 200] on div "Stop Recording" at bounding box center [579, 225] width 74 height 74
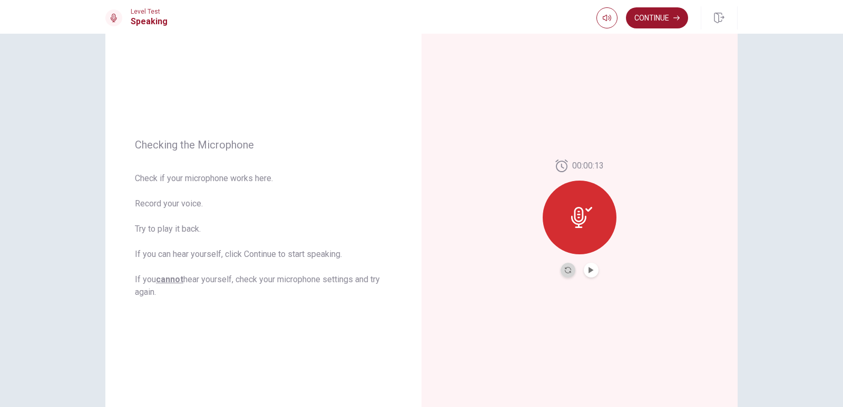
click at [560, 269] on button "Record Again" at bounding box center [567, 270] width 15 height 15
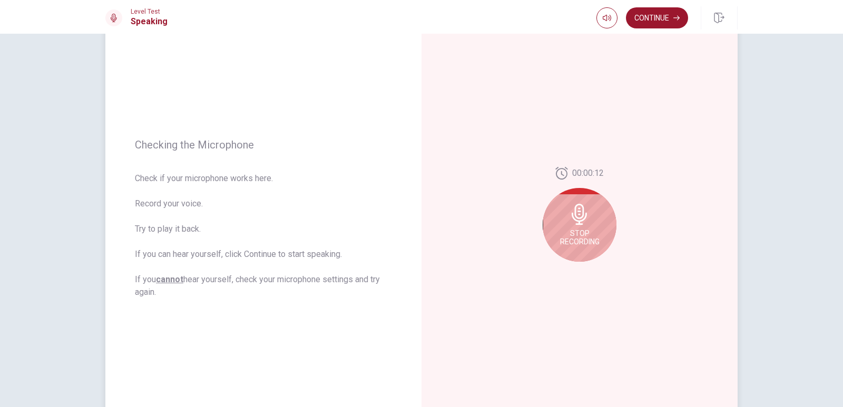
click at [583, 231] on span "Stop Recording" at bounding box center [580, 237] width 40 height 17
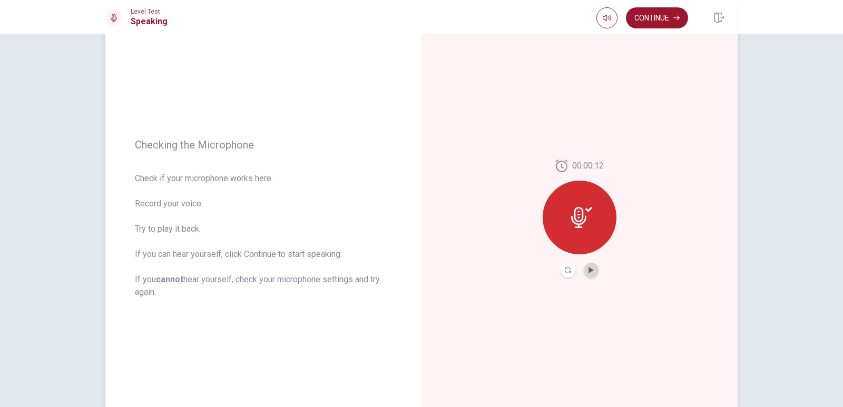
click at [585, 266] on button "Play Audio" at bounding box center [591, 270] width 15 height 15
click at [662, 14] on button "Continue" at bounding box center [657, 17] width 62 height 21
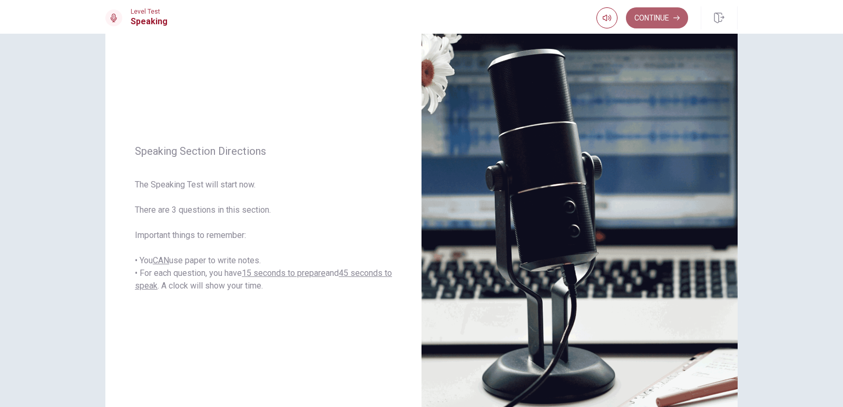
click at [662, 14] on button "Continue" at bounding box center [657, 17] width 62 height 21
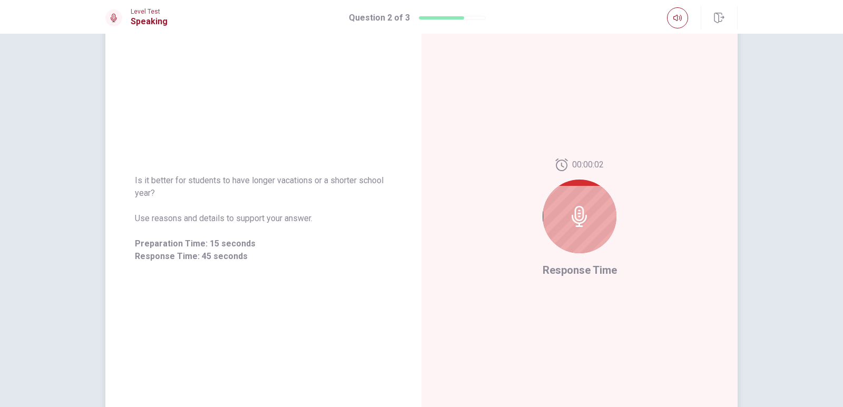
click at [574, 211] on icon at bounding box center [579, 216] width 21 height 21
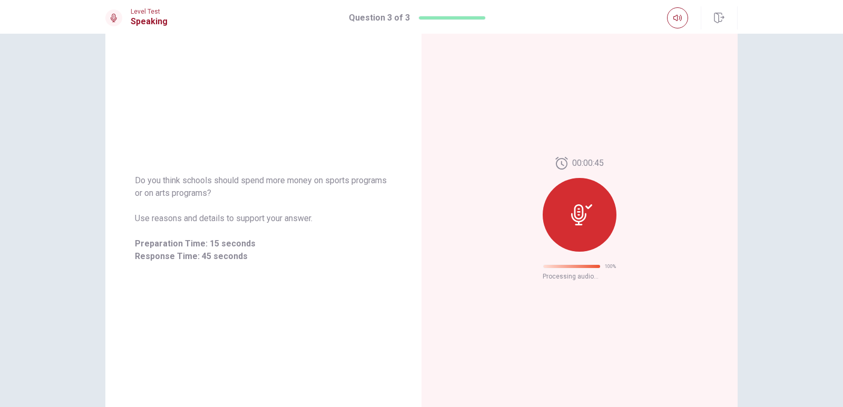
scroll to position [0, 0]
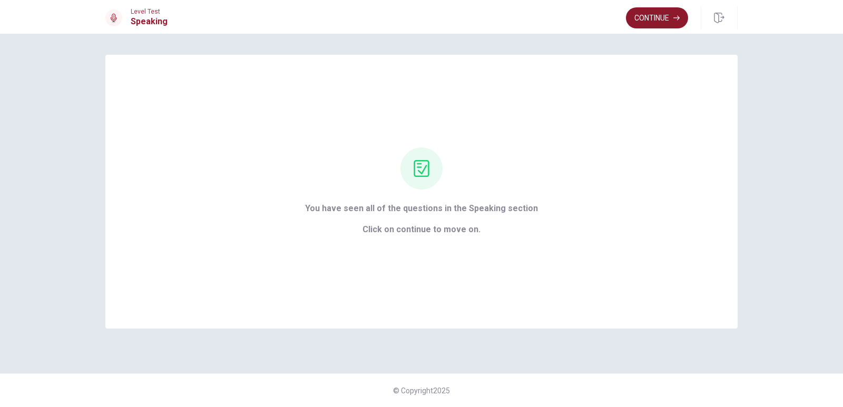
click at [655, 12] on button "Continue" at bounding box center [657, 17] width 62 height 21
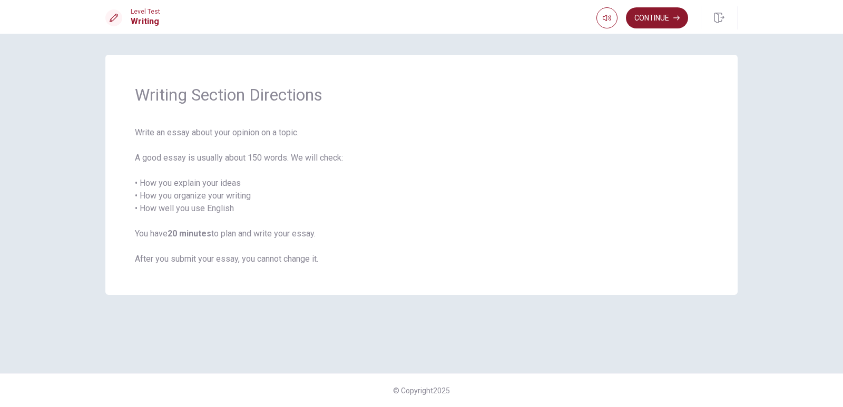
click at [677, 19] on icon "button" at bounding box center [676, 18] width 6 height 6
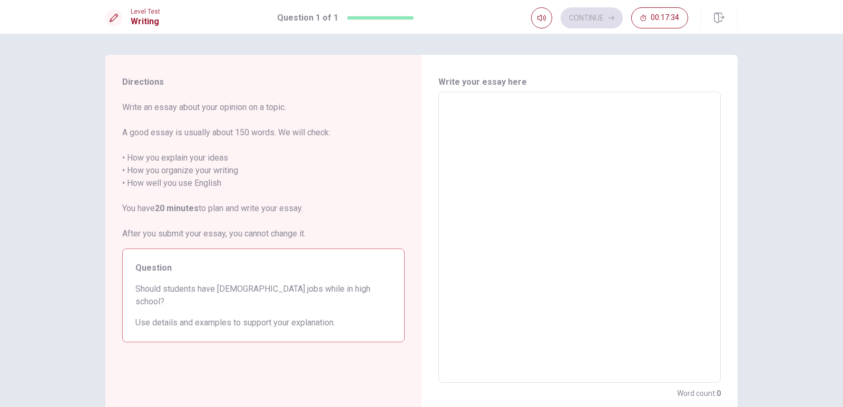
click at [540, 130] on textarea at bounding box center [580, 238] width 268 height 274
type textarea "i"
type textarea "x"
type textarea "i"
type textarea "x"
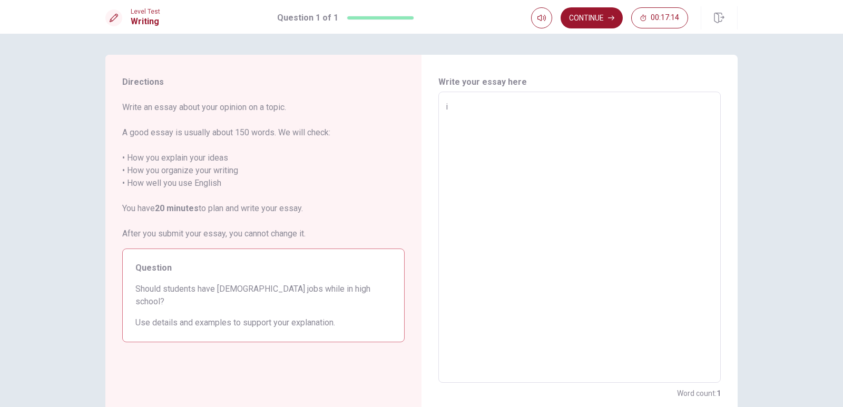
type textarea "i"
type textarea "x"
type textarea "I"
type textarea "x"
type textarea "I"
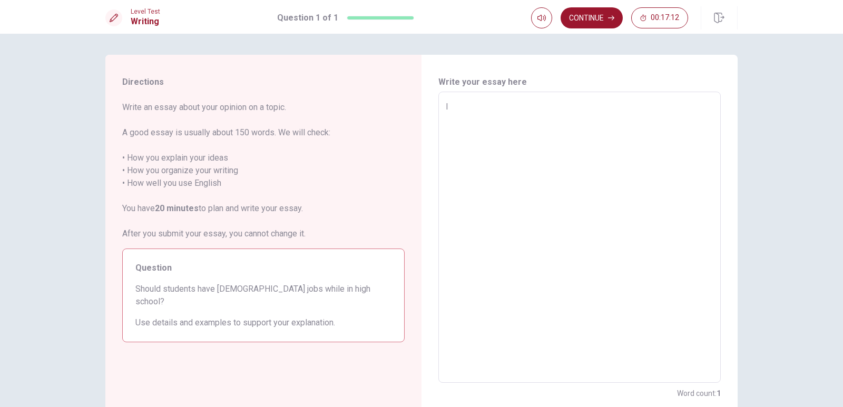
type textarea "x"
type textarea "I D"
type textarea "x"
type textarea "I"
type textarea "x"
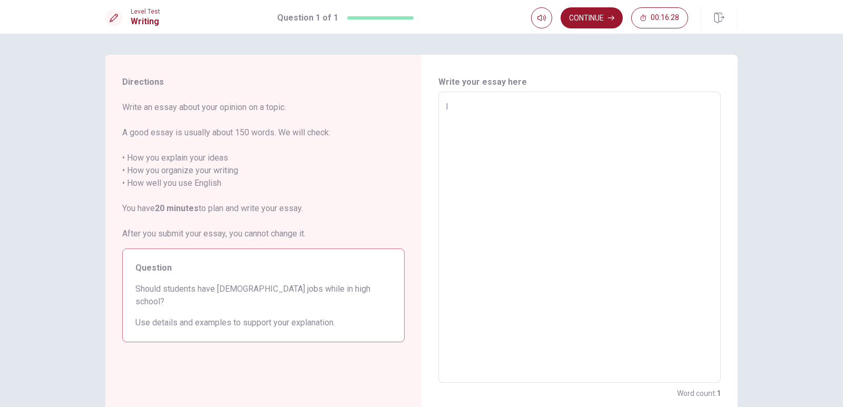
type textarea "I D"
type textarea "x"
type textarea "I DO"
type textarea "x"
type textarea "I DO"
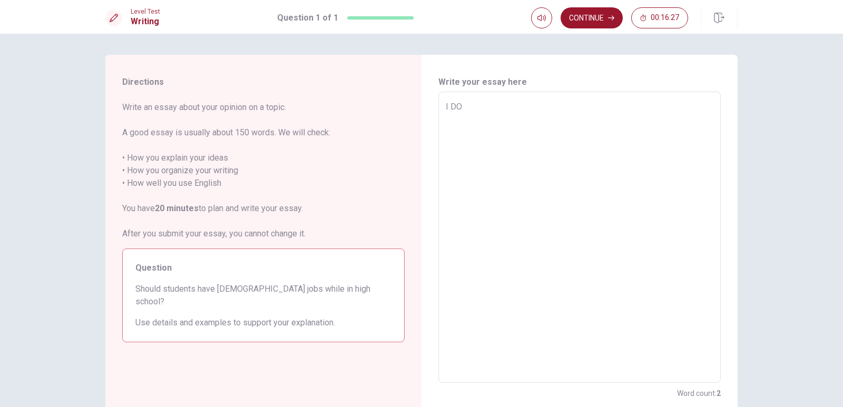
type textarea "x"
type textarea "I DO"
type textarea "x"
type textarea "I D"
type textarea "x"
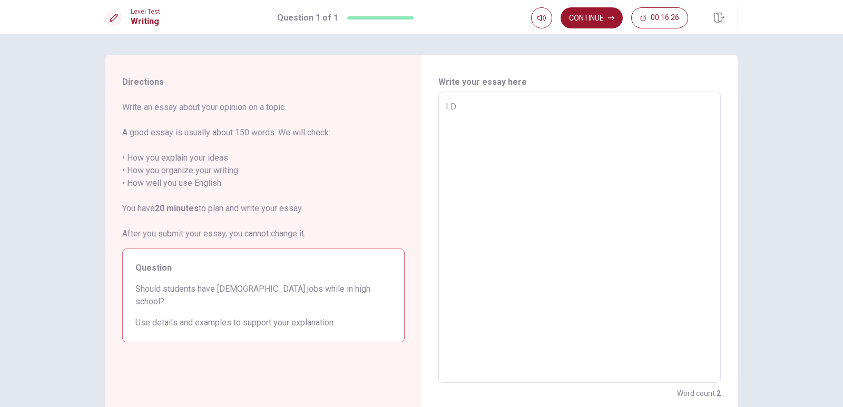
type textarea "I"
type textarea "x"
type textarea "I d"
type textarea "x"
type textarea "I do"
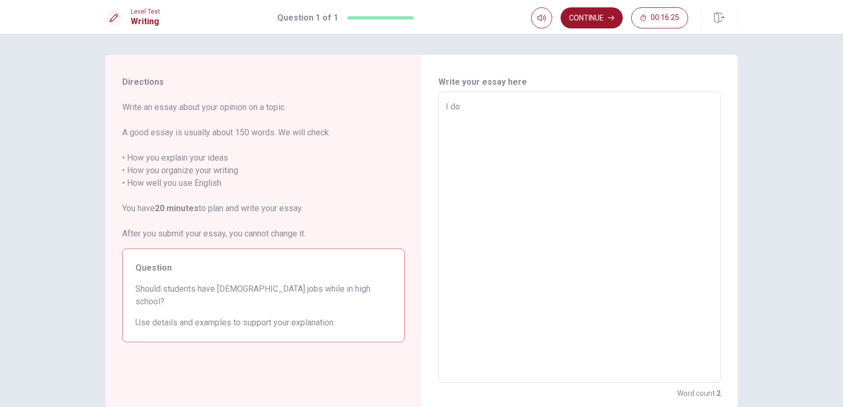
type textarea "x"
type textarea "I do"
type textarea "x"
type textarea "I do n"
type textarea "x"
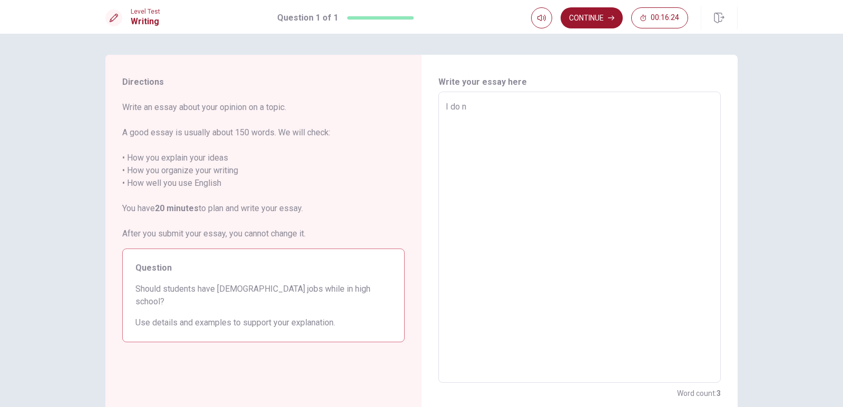
type textarea "I do no"
type textarea "x"
type textarea "I do nor"
type textarea "x"
type textarea "I do no"
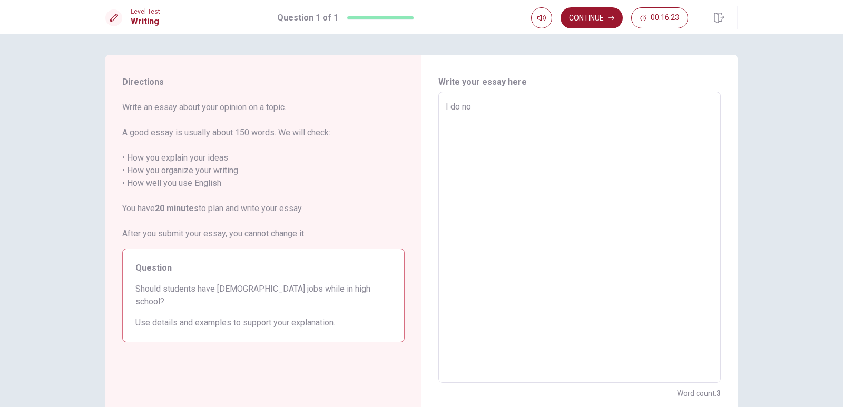
type textarea "x"
type textarea "I do not"
type textarea "x"
type textarea "I do not"
type textarea "x"
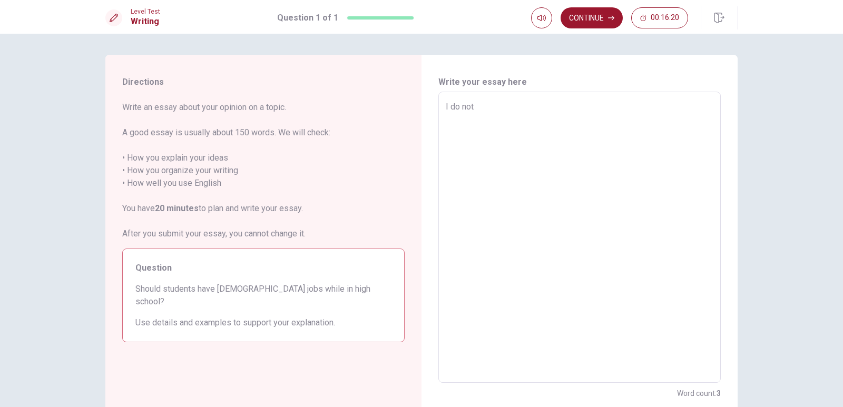
type textarea "I do not a"
type textarea "x"
type textarea "I do not ag"
type textarea "x"
type textarea "I do not agr"
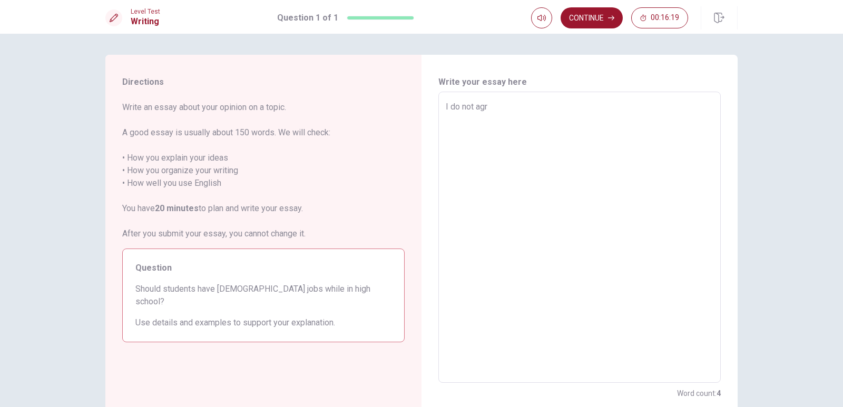
type textarea "x"
type textarea "I do not agre"
type textarea "x"
type textarea "I do not agree"
type textarea "x"
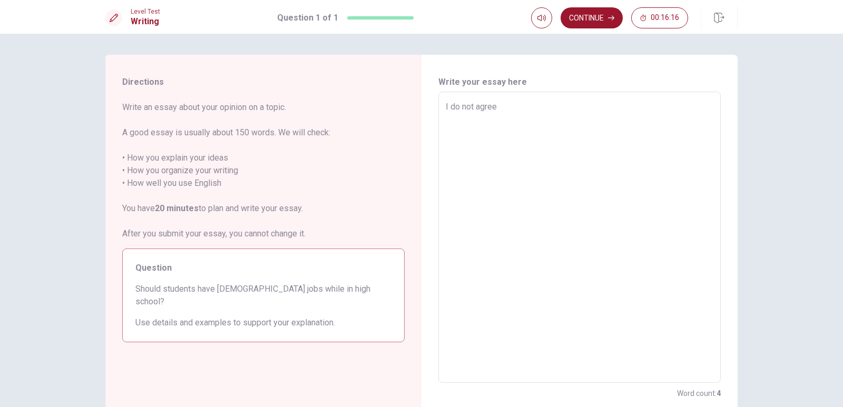
type textarea "I do not agree,"
type textarea "x"
type textarea "I do not agree,"
type textarea "x"
type textarea "I do not agree, b"
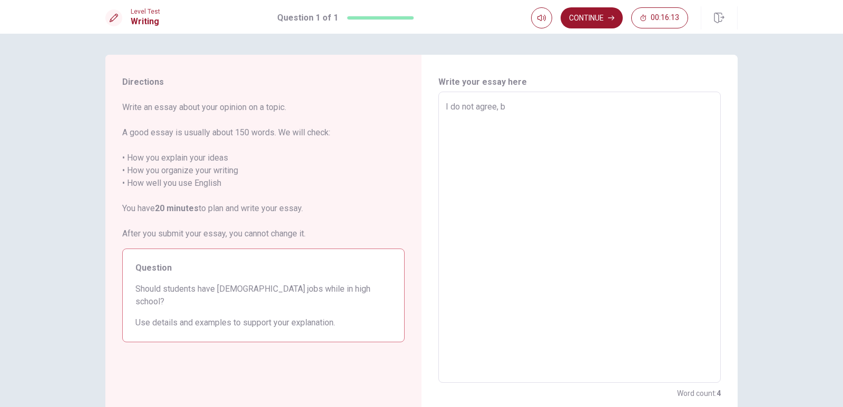
type textarea "x"
type textarea "I do not agree, be"
type textarea "x"
type textarea "I do not agree, bec"
type textarea "x"
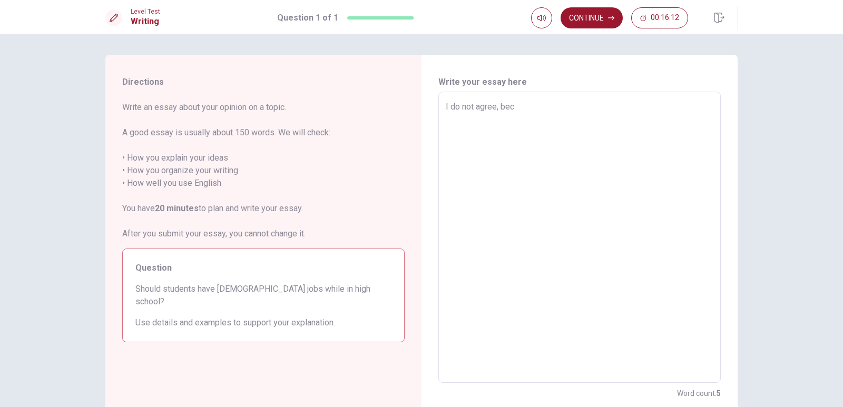
type textarea "I do not agree, beca"
type textarea "x"
type textarea "I do not agree, becau"
type textarea "x"
type textarea "I do not agree, becaus"
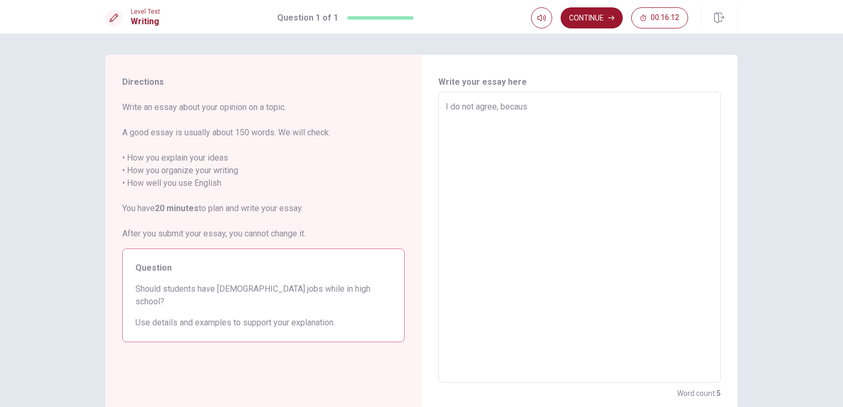
type textarea "x"
type textarea "I do not agree, because"
type textarea "x"
type textarea "I do not agree, because"
type textarea "x"
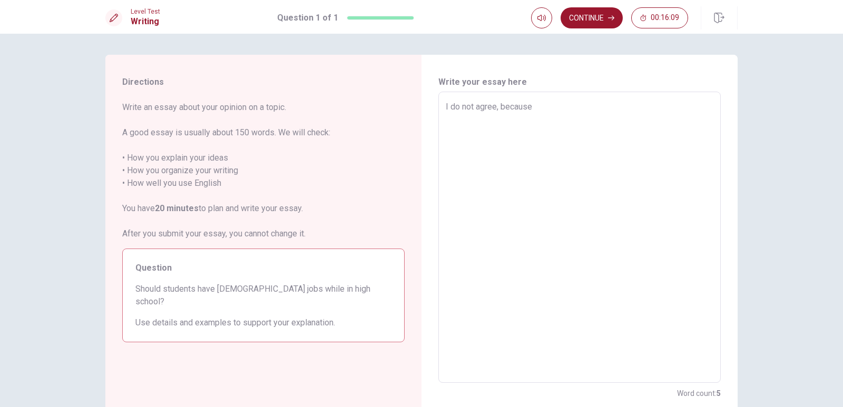
type textarea "I do not agree, because t"
type textarea "x"
type textarea "I do not agree, because th"
type textarea "x"
type textarea "I do not agree, because the"
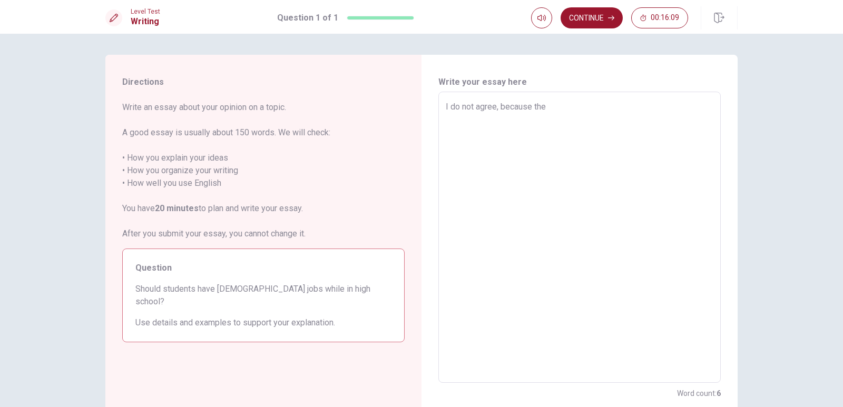
type textarea "x"
type textarea "I do not agree, because th"
type textarea "x"
type textarea "I do not agree, because t"
type textarea "x"
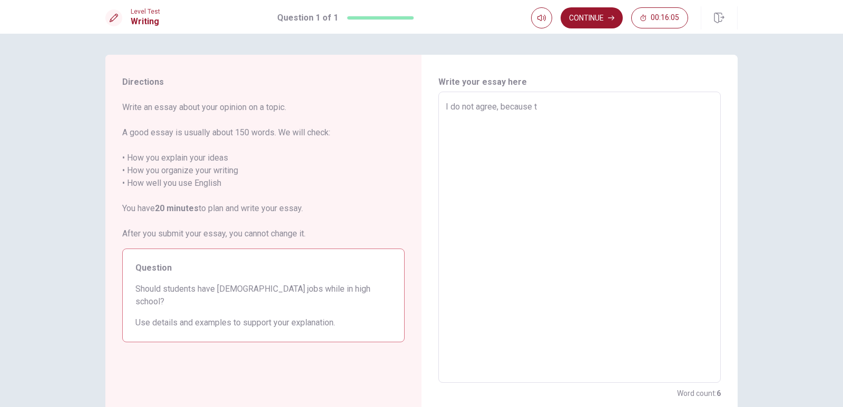
type textarea "I do not agree, because th"
type textarea "x"
type textarea "I do not agree, because tha"
type textarea "x"
type textarea "I do not agree, because that"
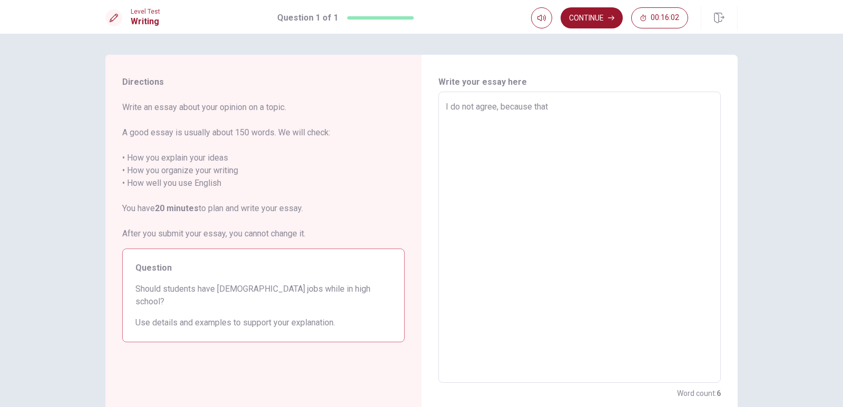
type textarea "x"
type textarea "I do not agree, because that"
type textarea "x"
type textarea "I do not agree, because that"
type textarea "x"
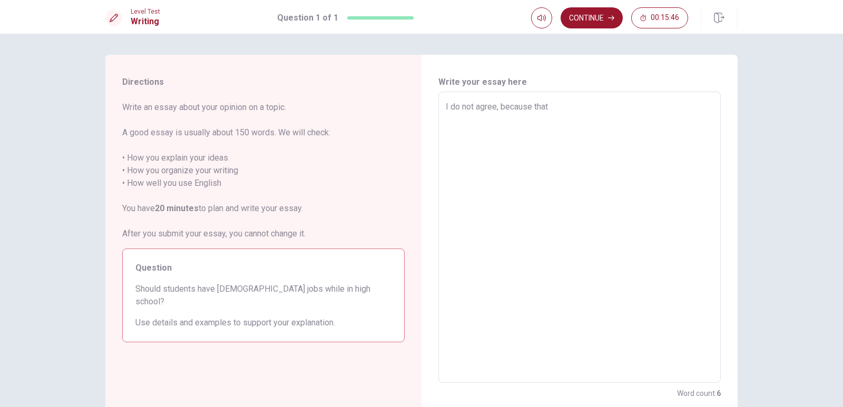
type textarea "I do not agree, because that"
type textarea "x"
type textarea "I do not agree, because that"
type textarea "x"
type textarea "I do not agree, because tha"
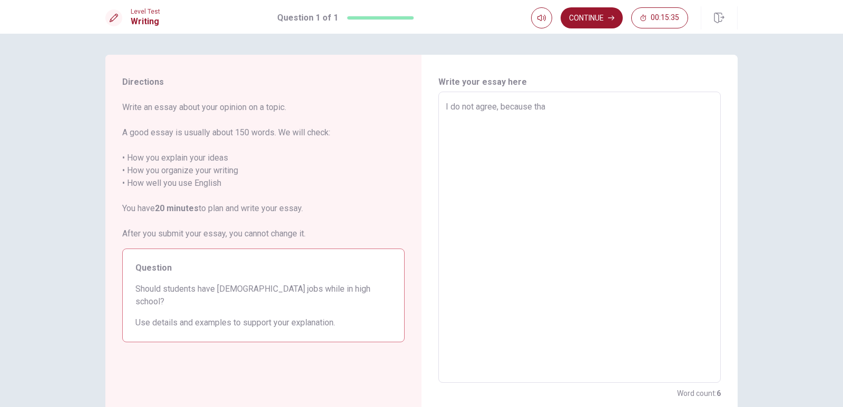
type textarea "x"
type textarea "I do not agree, because th"
type textarea "x"
type textarea "I do not agree, because t"
type textarea "x"
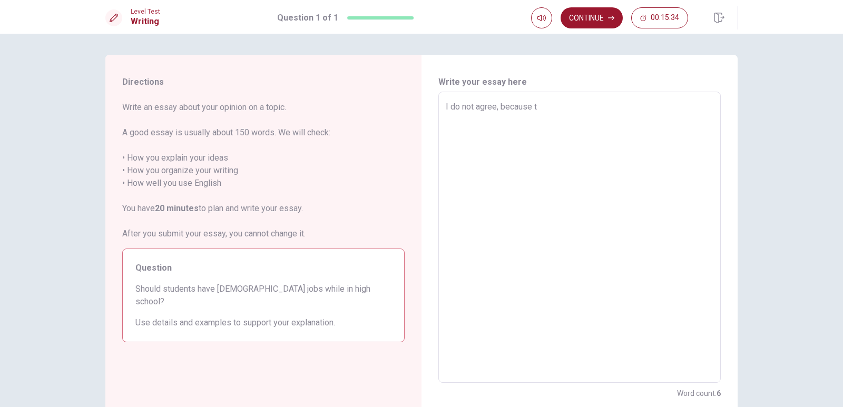
type textarea "I do not agree, because th"
type textarea "x"
type textarea "I do not agree, because tha"
type textarea "x"
type textarea "I do not agree, because that"
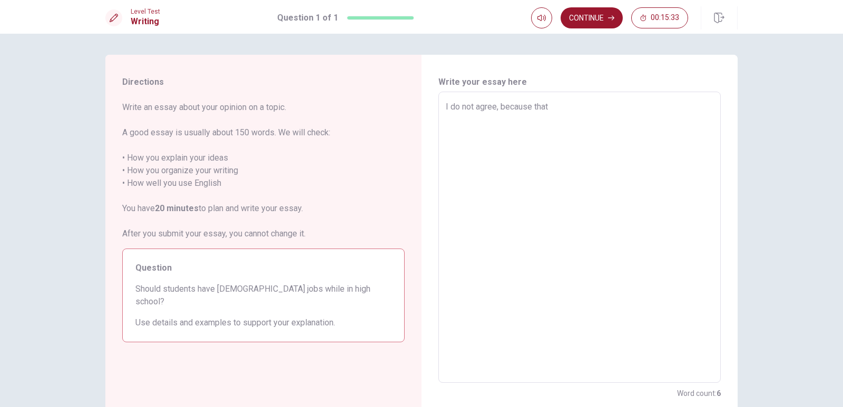
type textarea "x"
type textarea "I do not agree, because that"
type textarea "x"
type textarea "I do not agree, because that"
type textarea "x"
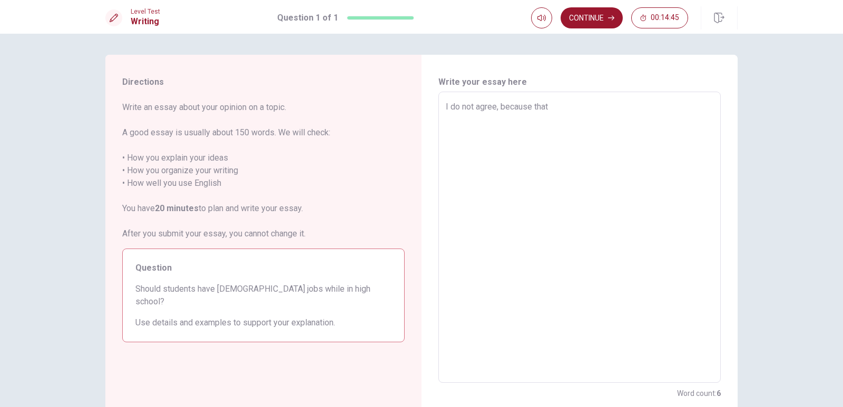
type textarea "I do not agree, because tha"
type textarea "x"
type textarea "I do not agree, because th"
type textarea "x"
type textarea "I do not agree, because t"
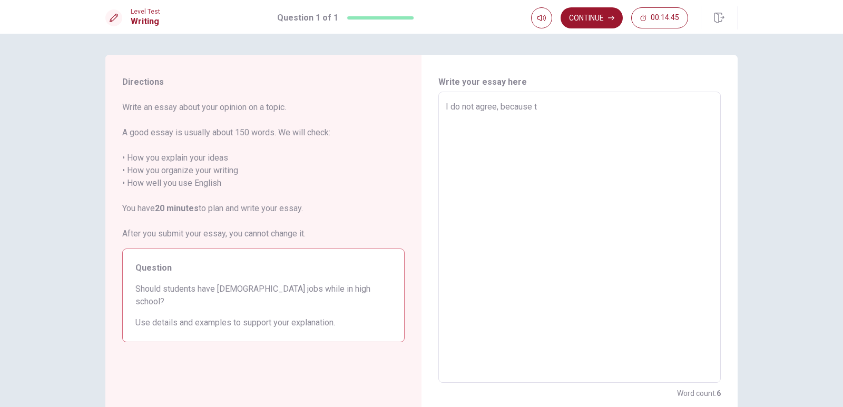
type textarea "x"
type textarea "I do not agree, because th"
type textarea "x"
type textarea "I do not agree, because the"
type textarea "x"
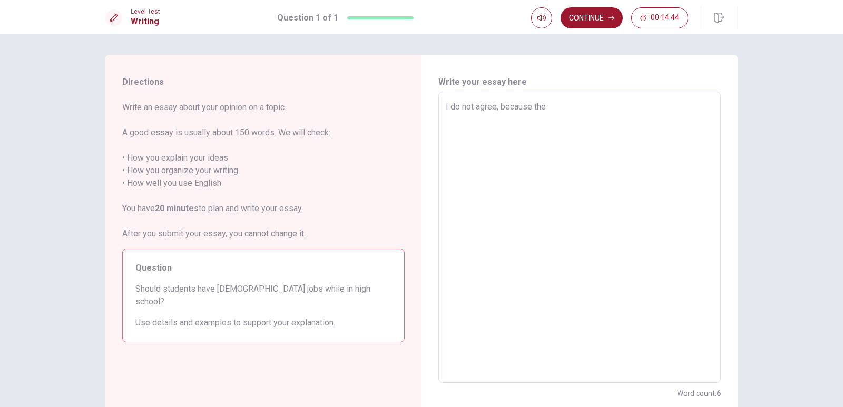
type textarea "I do not agree, because the"
type textarea "x"
type textarea "I do not agree, because the s"
type textarea "x"
type textarea "I do not agree, because the st"
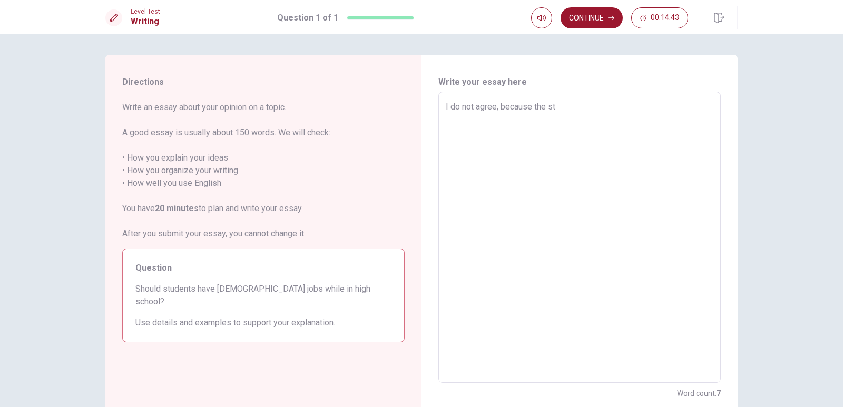
type textarea "x"
type textarea "I do not agree, because the stu"
type textarea "x"
type textarea "I do not agree, because the stud"
type textarea "x"
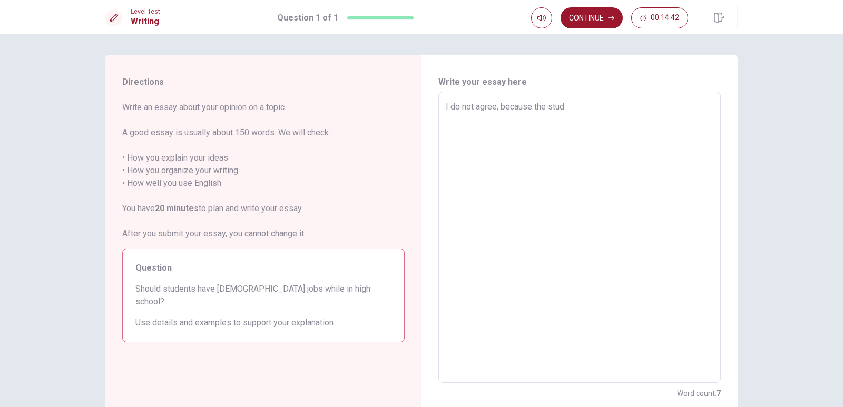
type textarea "I do not agree, because the stude"
type textarea "x"
type textarea "I do not agree, because the studen"
type textarea "x"
type textarea "I do not agree, because the student"
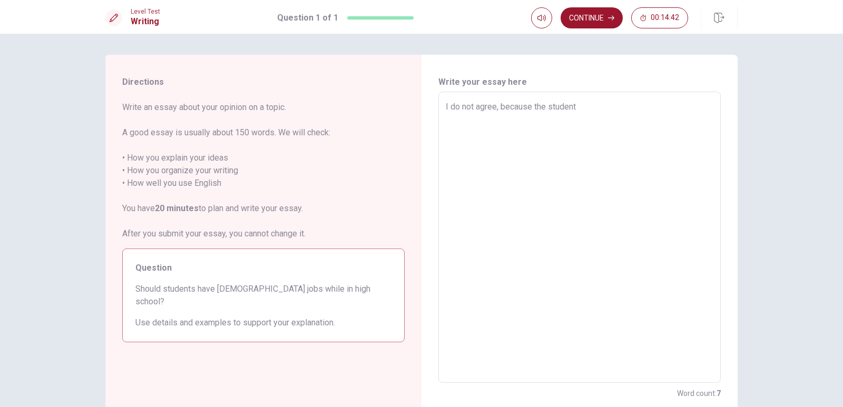
type textarea "x"
type textarea "I do not agree, because the student"
type textarea "x"
type textarea "I do not agree, because the student"
type textarea "x"
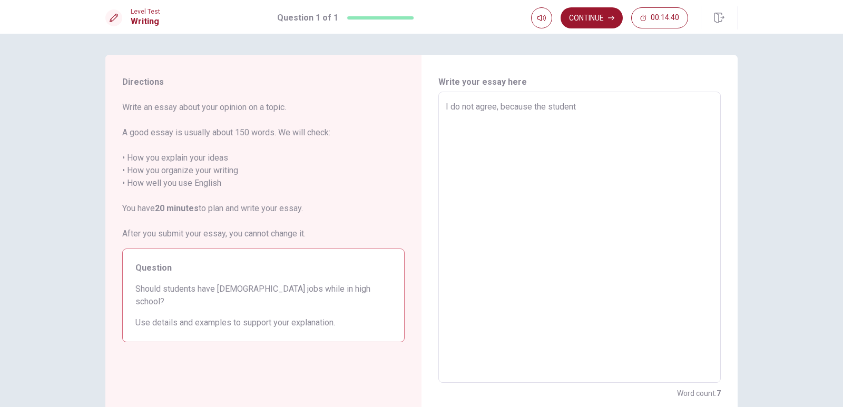
type textarea "I do not agree, because the students"
type textarea "x"
type textarea "I do not agree, because the students"
type textarea "x"
type textarea "I do not agree, because the students"
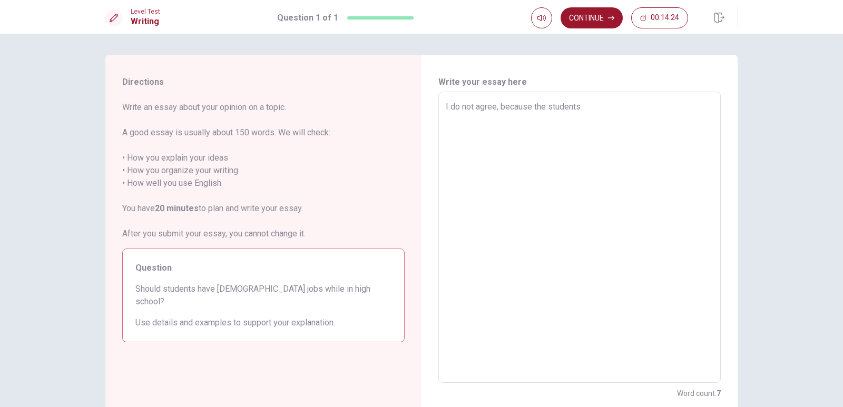
type textarea "x"
type textarea "I do not agree, because the student"
type textarea "x"
type textarea "I do not agree, because the studen"
type textarea "x"
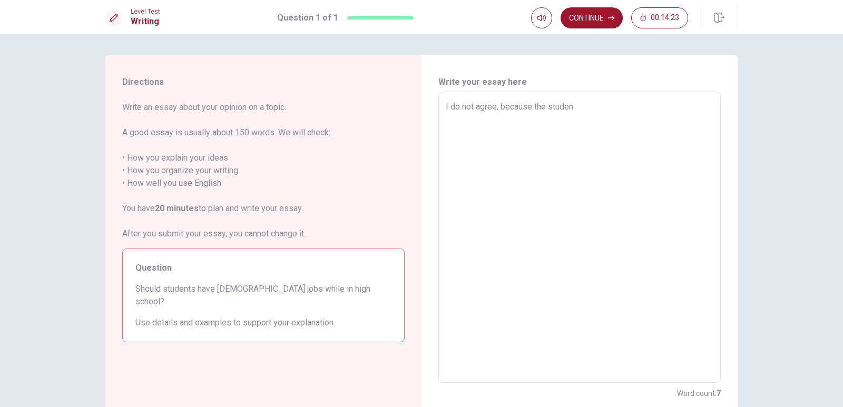
type textarea "I do not agree, because the stude"
type textarea "x"
type textarea "I do not agree, because the stud"
type textarea "x"
type textarea "I do not agree, because the stu"
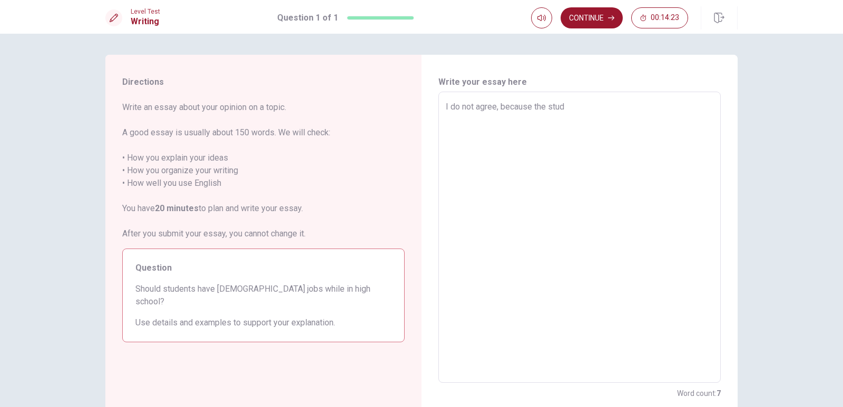
type textarea "x"
type textarea "I do not agree, because the st"
type textarea "x"
type textarea "I do not agree, because the s"
type textarea "x"
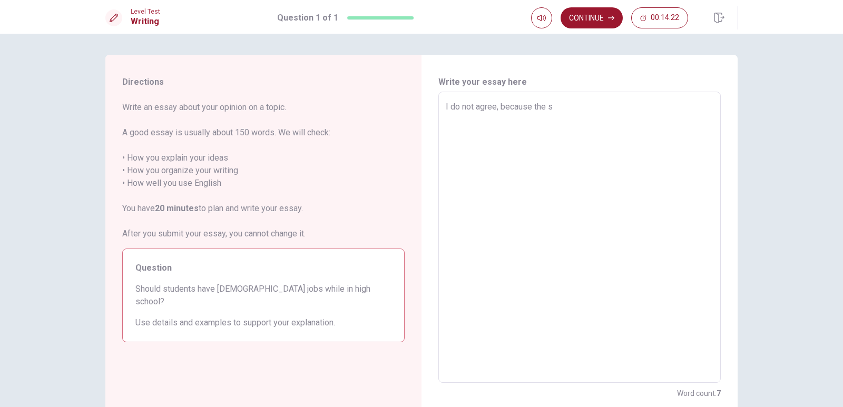
type textarea "I do not agree, because the"
type textarea "x"
type textarea "I do not agree, because the"
type textarea "x"
type textarea "I do not agree, because t"
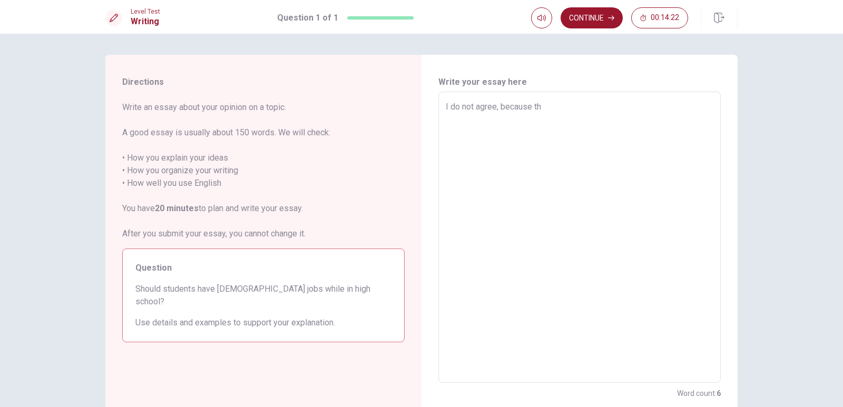
type textarea "x"
type textarea "I do not agree, because"
type textarea "x"
type textarea "I do not agree, because"
type textarea "x"
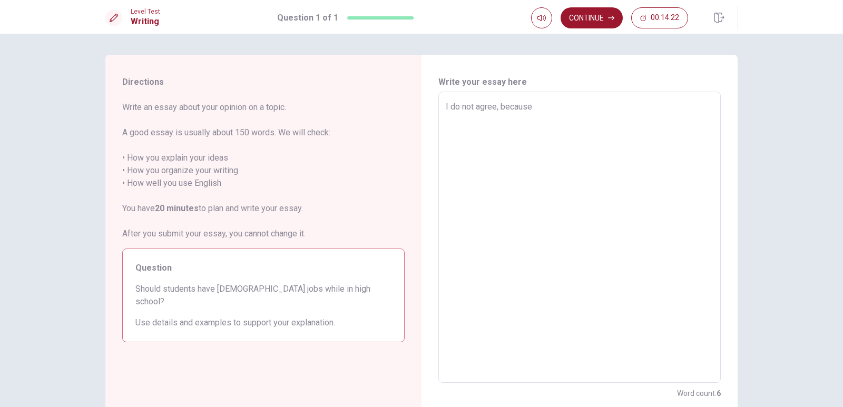
type textarea "I do not agree, becaus"
type textarea "x"
type textarea "I do not agree, becau"
type textarea "x"
type textarea "I do not agree, beca"
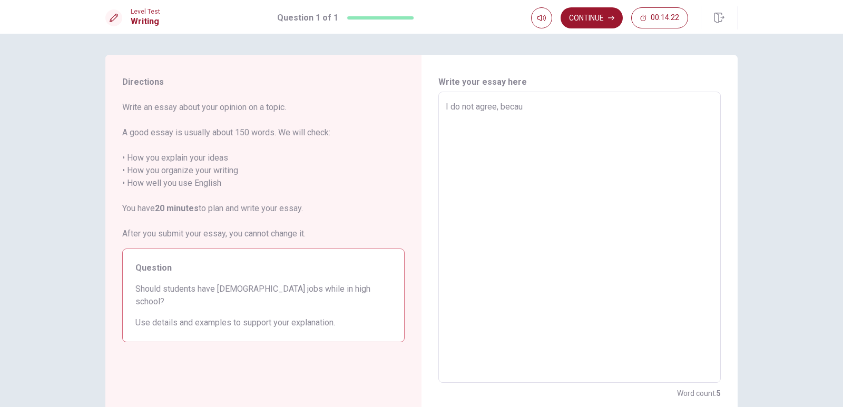
type textarea "x"
type textarea "I do not agree, be"
type textarea "x"
type textarea "I do not agree, b"
type textarea "x"
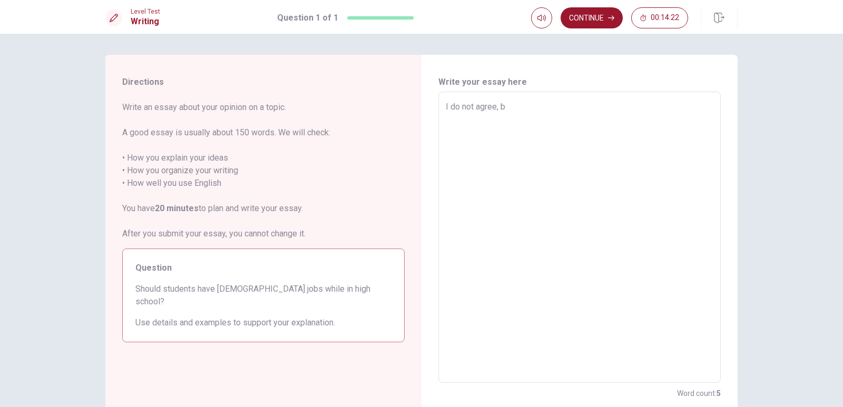
type textarea "I do not agree,"
type textarea "x"
type textarea "I do not agree,"
type textarea "x"
type textarea "I do not agree"
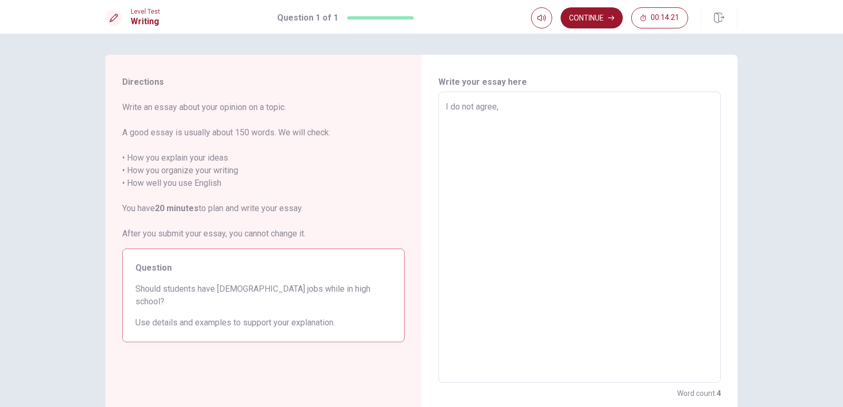
type textarea "x"
type textarea "I do not agre"
type textarea "x"
type textarea "I do not agr"
type textarea "x"
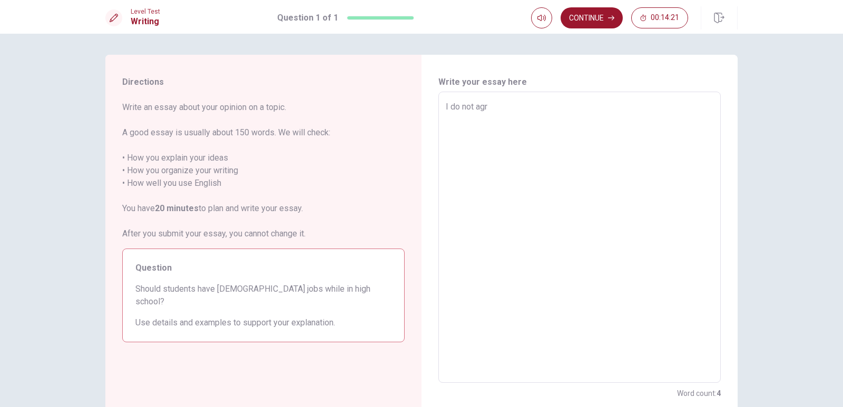
type textarea "I do not ag"
type textarea "x"
type textarea "I do not a"
type textarea "x"
type textarea "I do not"
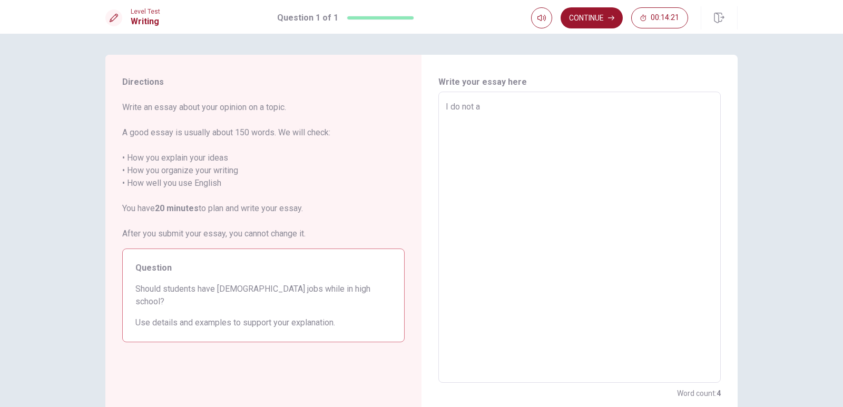
type textarea "x"
click at [658, 109] on textarea "I agree, because the students in high school, they have more time free after cl…" at bounding box center [580, 238] width 268 height 274
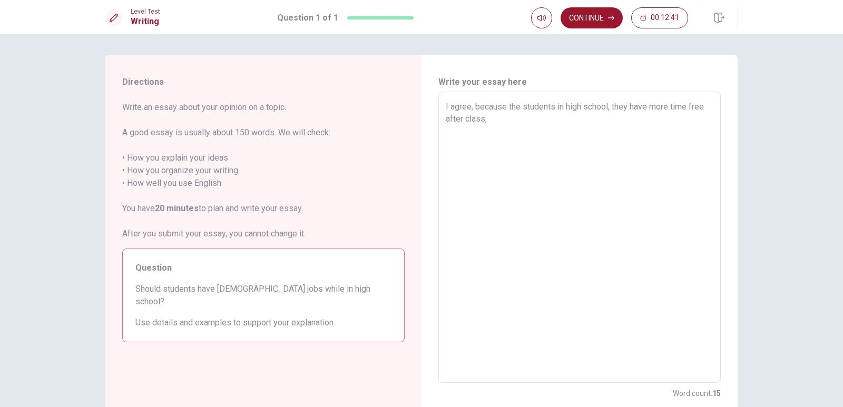
click at [658, 109] on textarea "I agree, because the students in high school, they have more time free after cl…" at bounding box center [580, 238] width 268 height 274
click at [593, 119] on textarea "I agree, because the students in high school, they have most of time free after…" at bounding box center [580, 238] width 268 height 274
click at [695, 123] on textarea "I agree, because the students in high school, they have most of time free after…" at bounding box center [580, 238] width 268 height 274
click at [527, 130] on textarea "I agree, because the students in high school, they have most of time free after…" at bounding box center [580, 238] width 268 height 274
click at [659, 119] on textarea "I agree, because the students in high school, they have most of time free after…" at bounding box center [580, 238] width 268 height 274
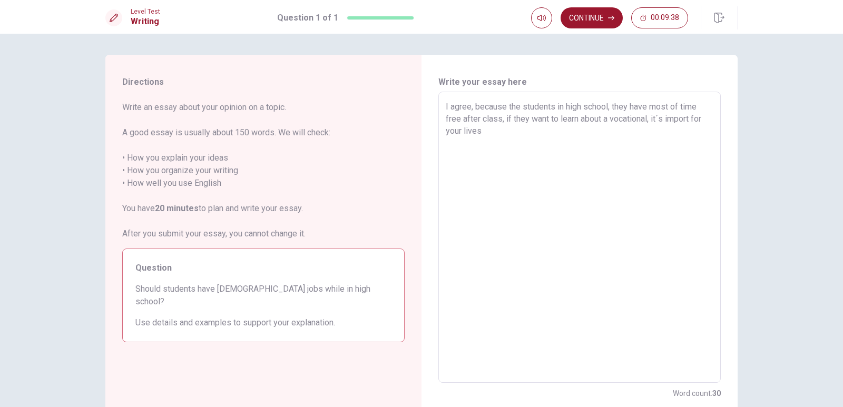
click at [666, 140] on textarea "I agree, because the students in high school, they have most of time free after…" at bounding box center [580, 238] width 268 height 274
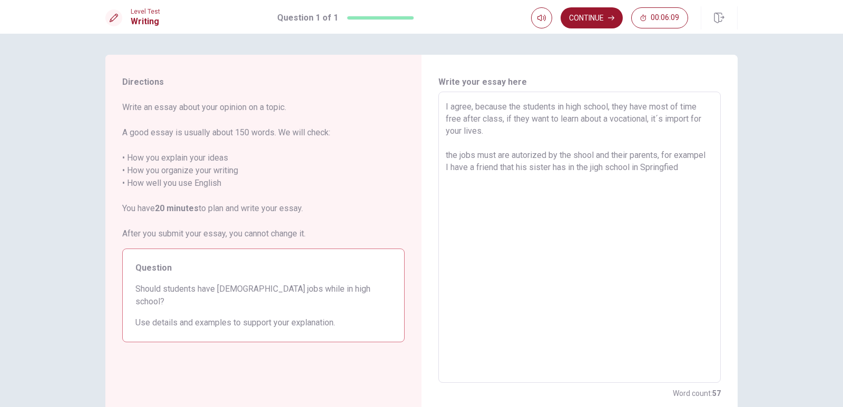
scroll to position [67, 0]
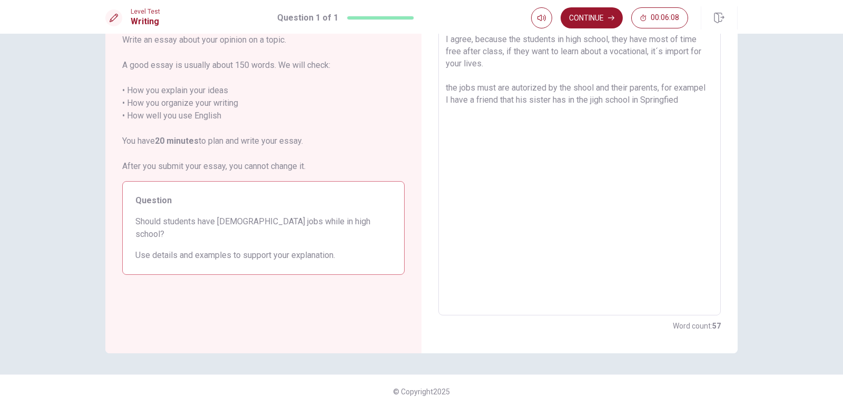
click at [621, 155] on textarea "I agree, because the students in high school, they have most of time free after…" at bounding box center [580, 170] width 268 height 274
click at [658, 98] on textarea "I agree, because the students in high school, they have most of time free after…" at bounding box center [580, 170] width 268 height 274
click at [599, 99] on textarea "I agree, because the students in high school, they have most of time free after…" at bounding box center [580, 170] width 268 height 274
click at [710, 88] on div "I agree, because the students in high school, they have most of time free after…" at bounding box center [579, 169] width 282 height 291
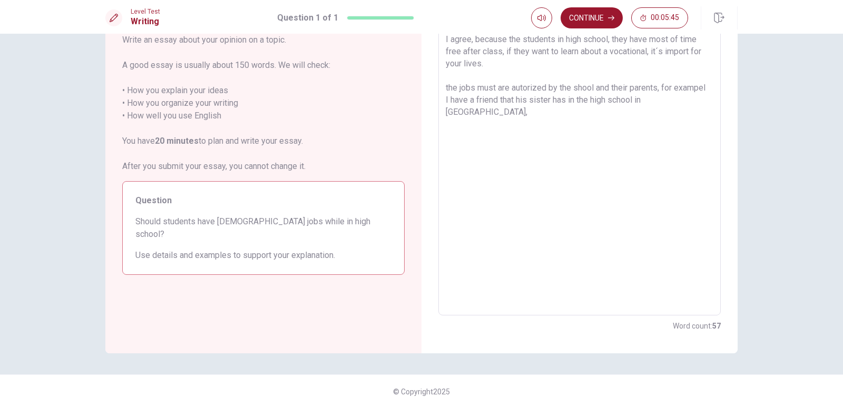
click at [703, 85] on textarea "I agree, because the students in high school, they have most of time free after…" at bounding box center [580, 170] width 268 height 274
click at [695, 95] on textarea "I agree, because the students in high school, they have most of time free after…" at bounding box center [580, 170] width 268 height 274
click at [517, 112] on textarea "I agree, because the students in high school, they have most of time free after…" at bounding box center [580, 170] width 268 height 274
click at [559, 116] on textarea "I agree, because the students in high school, they have most of time free after…" at bounding box center [580, 170] width 268 height 274
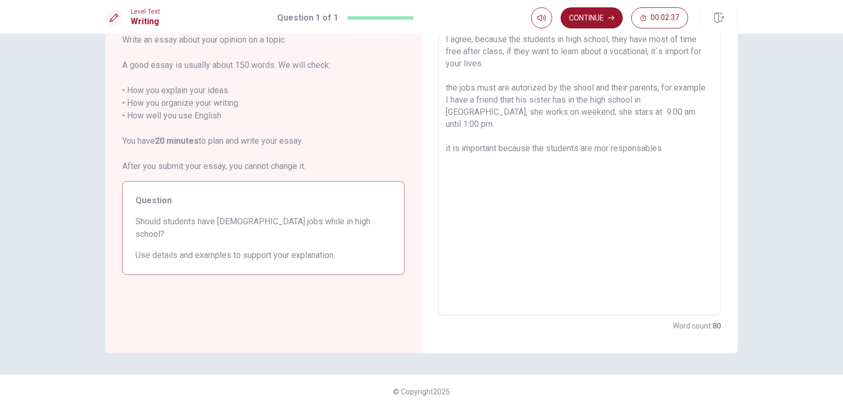
click at [607, 135] on textarea "I agree, because the students in high school, they have most of time free after…" at bounding box center [580, 170] width 268 height 274
click at [668, 141] on textarea "I agree, because the students in high school, they have most of time free after…" at bounding box center [580, 170] width 268 height 274
click at [613, 117] on textarea "I agree, because the students in high school, they have most of time free after…" at bounding box center [580, 170] width 268 height 274
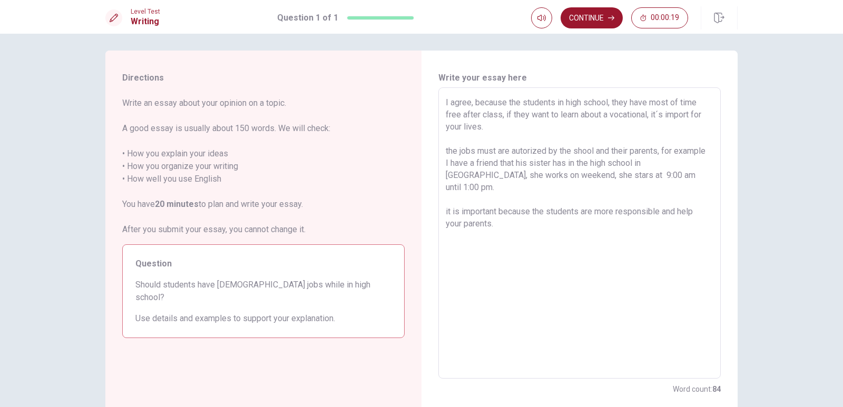
scroll to position [0, 0]
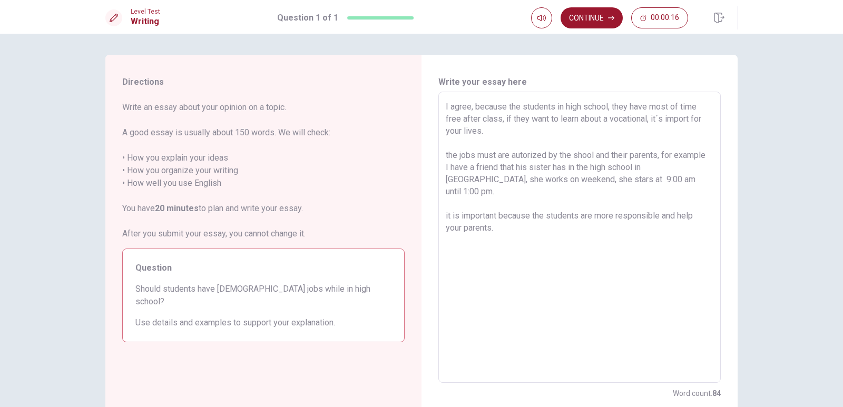
drag, startPoint x: 496, startPoint y: 222, endPoint x: 402, endPoint y: 70, distance: 178.6
click at [402, 70] on div "Directions Write an essay about your opinion on a topic. A good essay is usuall…" at bounding box center [421, 238] width 632 height 366
click at [563, 132] on textarea "I agree, because the students in high school, they have most of time free after…" at bounding box center [580, 238] width 268 height 274
click at [593, 21] on button "Continue" at bounding box center [591, 17] width 62 height 21
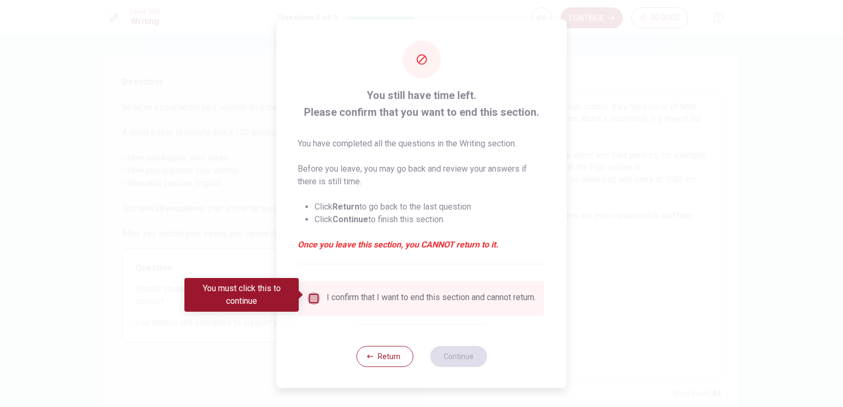
click at [315, 292] on input "You must click this to continue" at bounding box center [314, 298] width 13 height 13
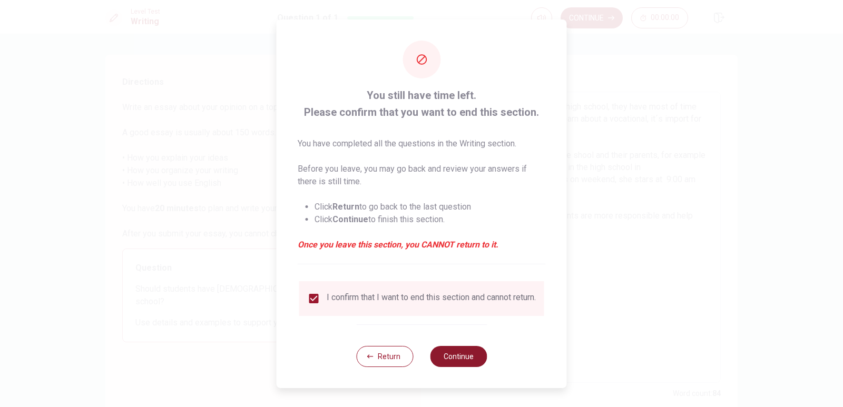
click at [458, 357] on button "Continue" at bounding box center [458, 356] width 57 height 21
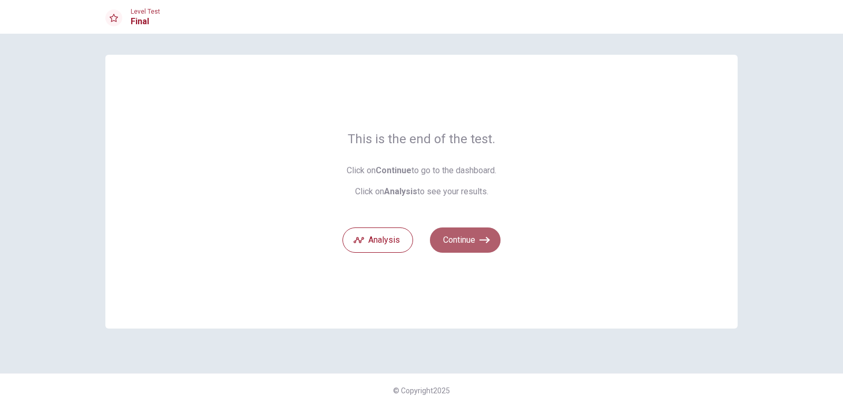
click at [476, 236] on button "Continue" at bounding box center [465, 240] width 71 height 25
